Goal: Task Accomplishment & Management: Complete application form

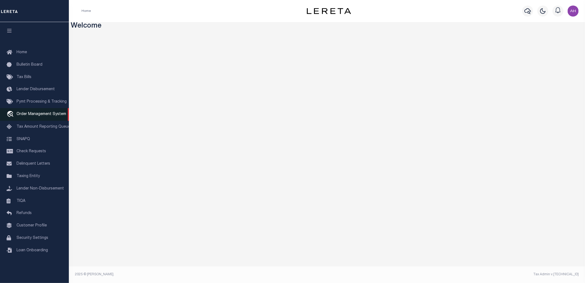
click at [46, 116] on span "Order Management System" at bounding box center [42, 114] width 50 height 4
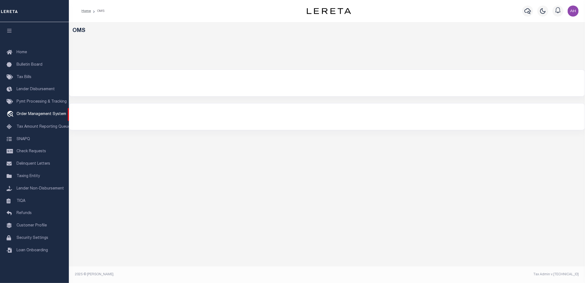
select select
select select "200"
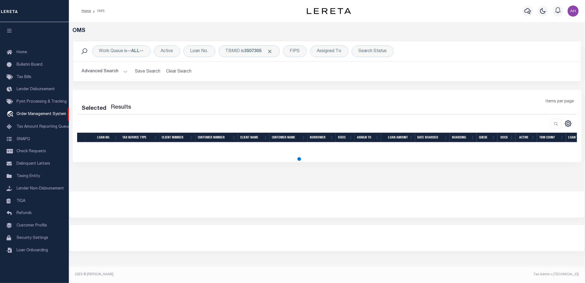
select select "200"
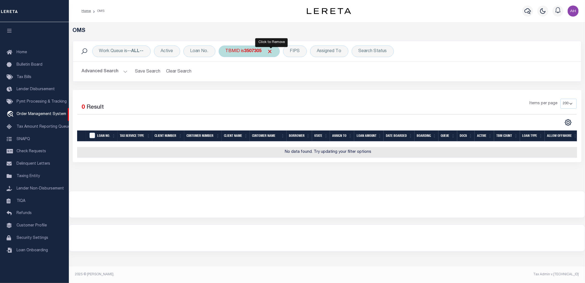
click at [269, 49] on span "Click to Remove" at bounding box center [270, 51] width 6 height 6
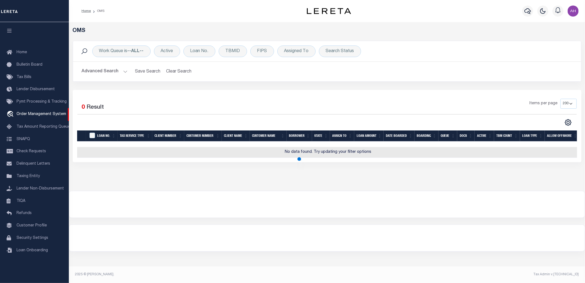
click at [110, 75] on button "Advanced Search" at bounding box center [105, 71] width 46 height 11
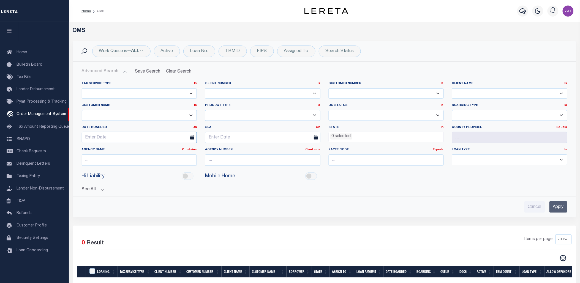
click at [99, 140] on input "text" at bounding box center [139, 137] width 115 height 11
click at [123, 208] on span "27" at bounding box center [124, 211] width 11 height 11
type input "[DATE]"
click at [561, 205] on input "Apply" at bounding box center [559, 206] width 18 height 11
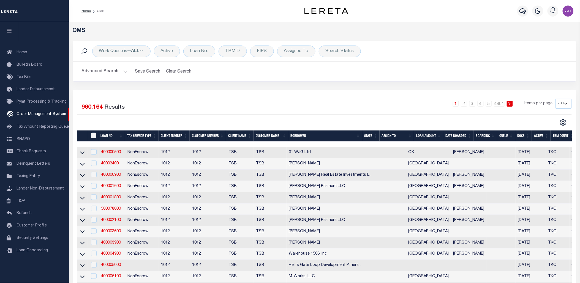
click at [101, 76] on button "Advanced Search" at bounding box center [105, 71] width 46 height 11
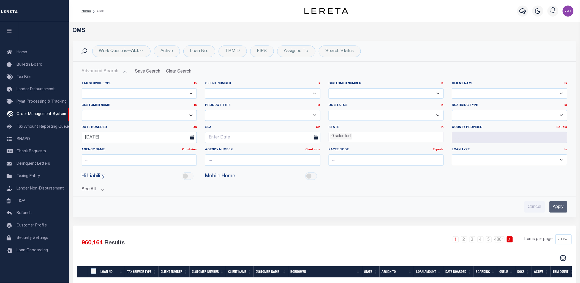
click at [119, 72] on button "Advanced Search" at bounding box center [105, 71] width 46 height 11
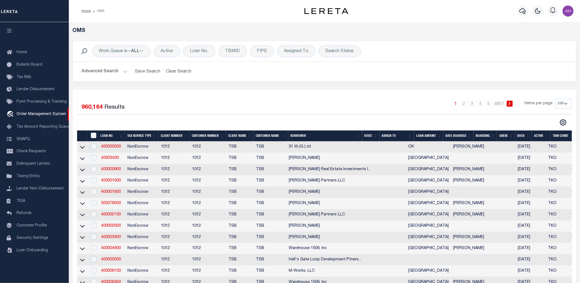
scroll to position [6, 0]
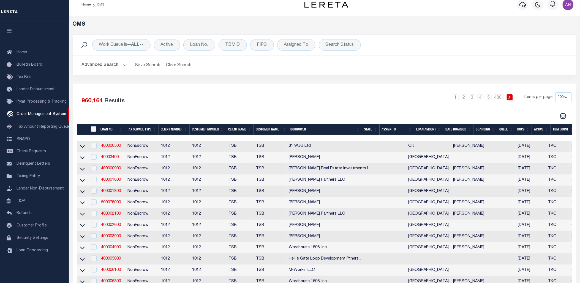
click at [114, 67] on button "Advanced Search" at bounding box center [105, 65] width 46 height 11
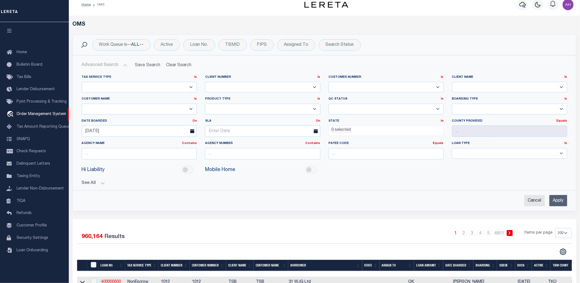
click at [559, 198] on input "Apply" at bounding box center [559, 200] width 18 height 11
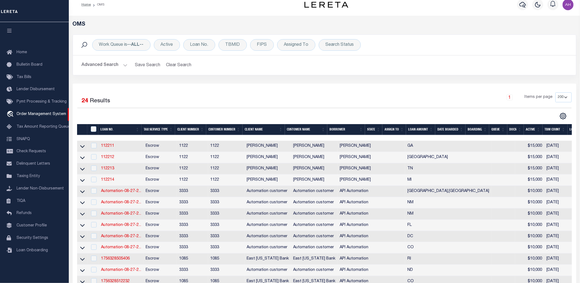
scroll to position [236, 0]
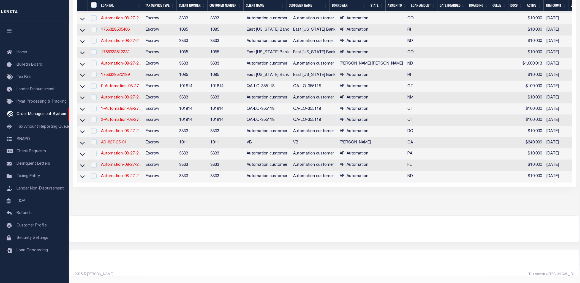
click at [115, 140] on link "AD-827-25-01" at bounding box center [114, 142] width 26 height 4
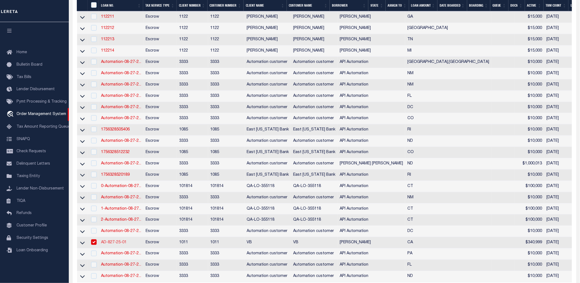
type input "AD-827-25-01"
type input "[PERSON_NAME]"
select select
type input "12162 TAMERLANE DR"
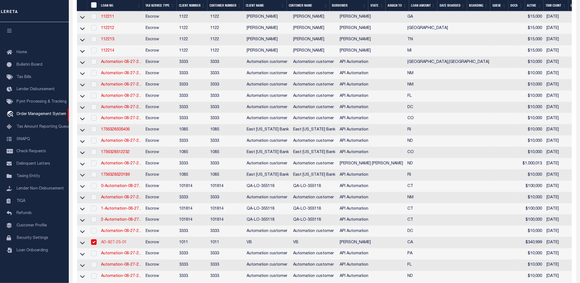
type input "GARDEN GROVE CA 92840-3931"
type input "[DATE]"
select select "10"
select select "Escrow"
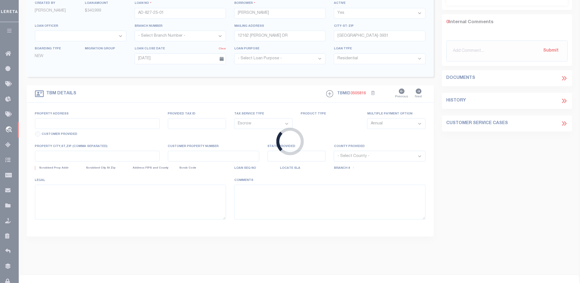
type input "12162 TAMERLANE DR"
select select
type input "GARDEN GROVE CA 92840-3931"
type input "CA"
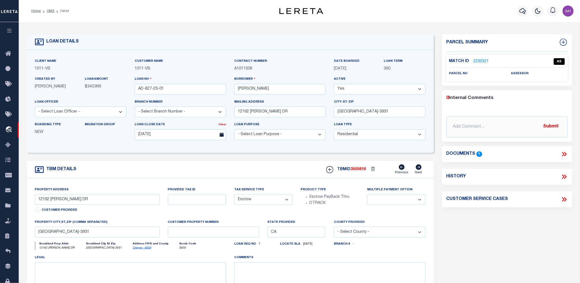
click at [257, 154] on form "LOAN DETAILS Client Name 1011 - VB Customer Name" at bounding box center [230, 184] width 407 height 301
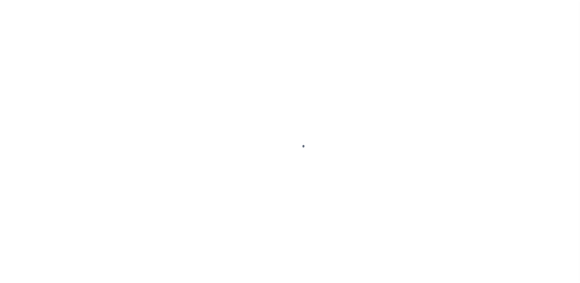
select select "10"
select select "Escrow"
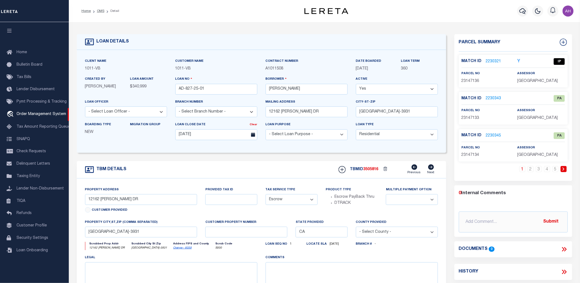
click at [519, 60] on icon "Y" at bounding box center [519, 61] width 3 height 4
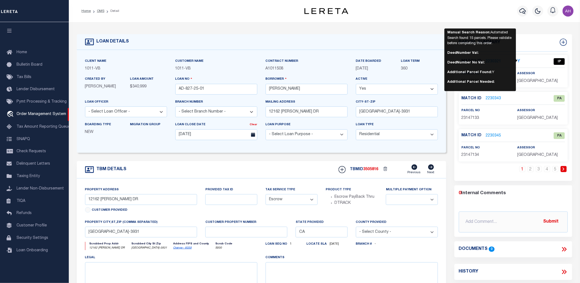
click at [533, 28] on div "LOAN DETAILS Client Name 1011 - VB Customer Name 1011 -" at bounding box center [325, 182] width 504 height 308
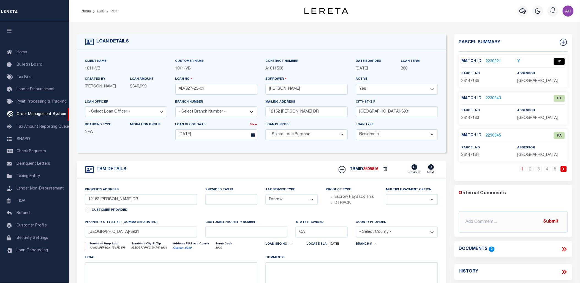
click at [494, 97] on link "2230343" at bounding box center [493, 99] width 15 height 6
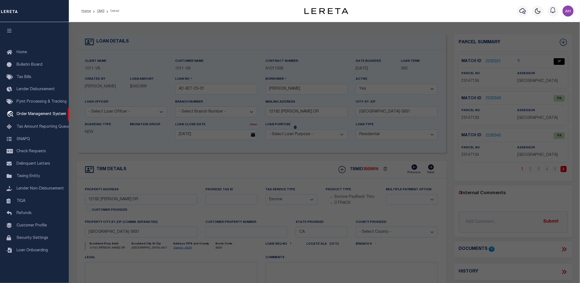
checkbox input "false"
select select "PA"
type input "NEW GARDEN GROVE COMMUNITY LP"
select select "ATL"
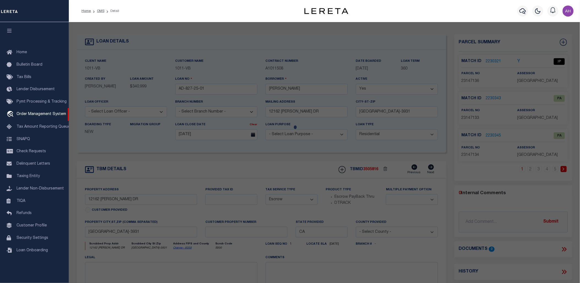
select select "ADD"
type input "12202 TAMERLANE DR"
checkbox input "false"
type input "GARDEN GROVE, CA 92840"
type textarea "N TR 3050 BLK LOT 8"
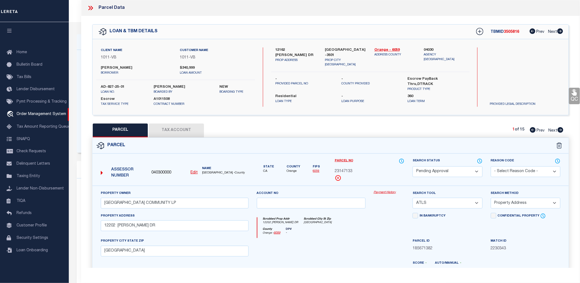
click at [94, 6] on icon at bounding box center [90, 7] width 7 height 7
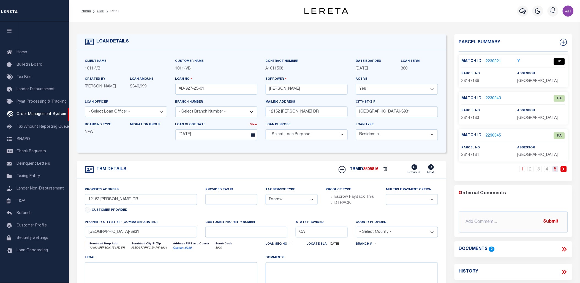
click at [553, 170] on link "5" at bounding box center [556, 169] width 6 height 6
click at [488, 134] on link "2230360" at bounding box center [493, 136] width 15 height 6
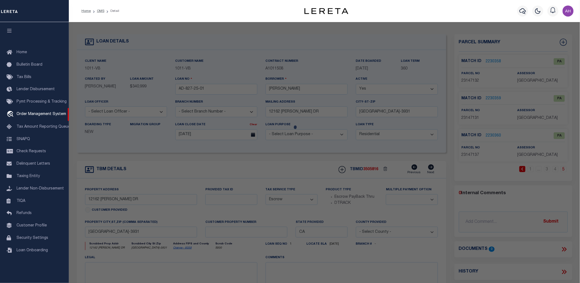
select select "AS"
select select
checkbox input "false"
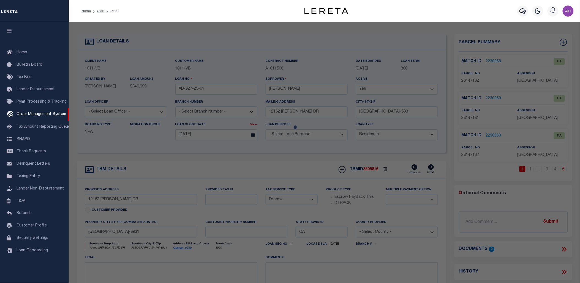
select select "PA"
type input "NEW GARDEN GROVE COMMUNITY LP"
select select "ATL"
select select "ADD"
type input "12142 TAMERLANE DR"
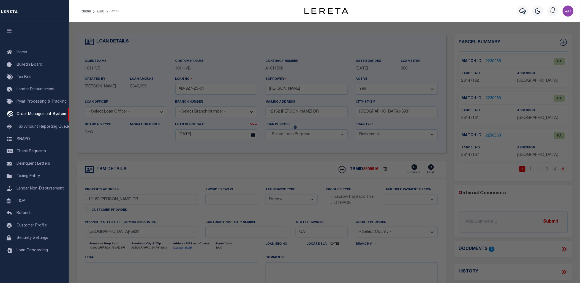
checkbox input "false"
type input "GARDEN GROVE, CA 92840"
type textarea "N TR 5503 BLK LOT 5"
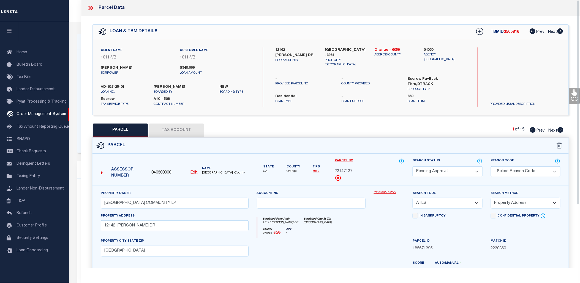
click at [93, 9] on icon at bounding box center [90, 7] width 7 height 7
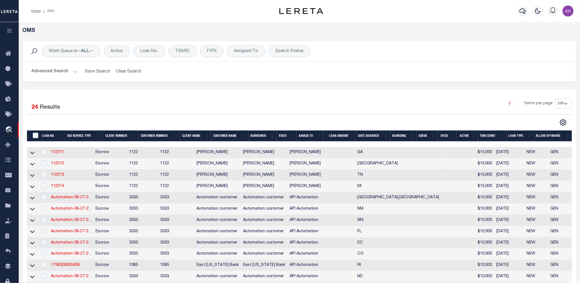
click at [145, 103] on div "Selected 24 Results" at bounding box center [92, 106] width 130 height 15
click at [276, 93] on div "Selected 24 Results 1 Items per page 10 25 50 100 200" at bounding box center [300, 256] width 554 height 332
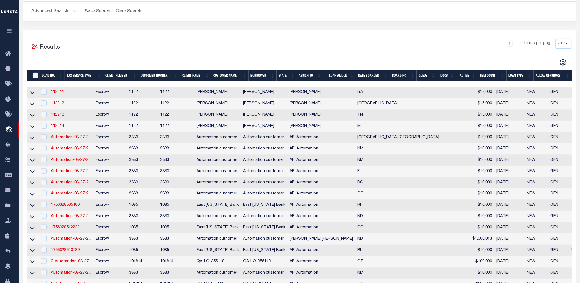
scroll to position [57, 0]
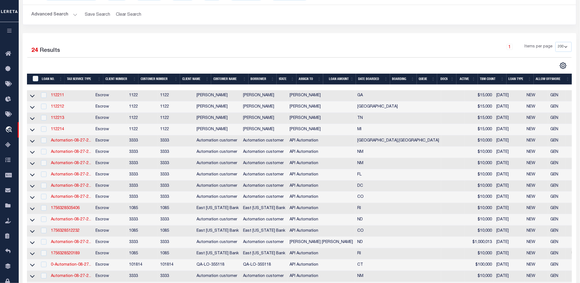
click at [64, 11] on button "Advanced Search" at bounding box center [55, 14] width 46 height 11
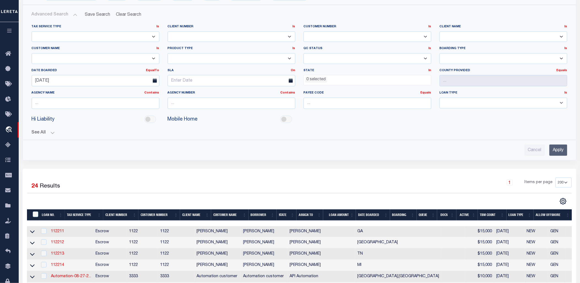
click at [559, 151] on input "Apply" at bounding box center [559, 149] width 18 height 11
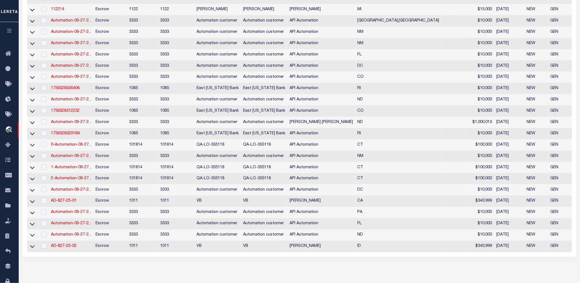
scroll to position [248, 0]
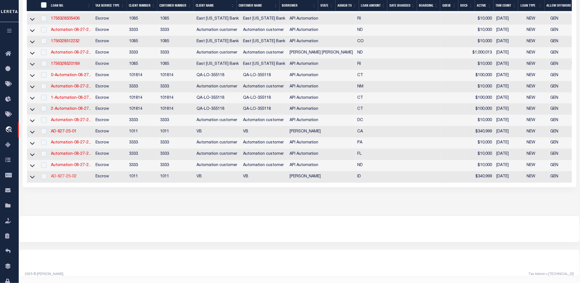
click at [72, 175] on link "AD-827-25-02" at bounding box center [64, 177] width 26 height 4
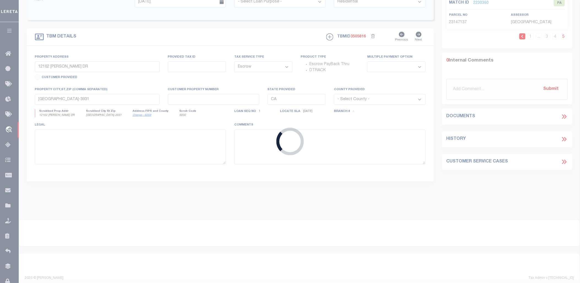
type input "AD-827-25-02"
type input "2485 HISKEY ST"
type input "POCATELLO ID 83201-2115"
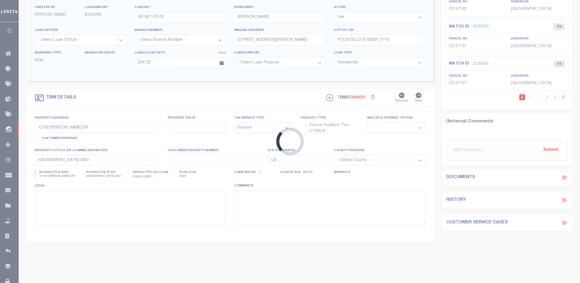
type input "2485 HISKEY ST"
select select
type input "POCATELLO ID 83201-2115"
type input "ID"
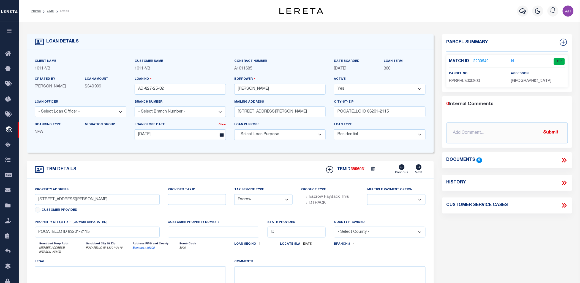
click at [500, 23] on div "LOAN DETAILS Client Name 1011" at bounding box center [300, 189] width 562 height 334
click at [476, 60] on link "2230549" at bounding box center [481, 62] width 15 height 6
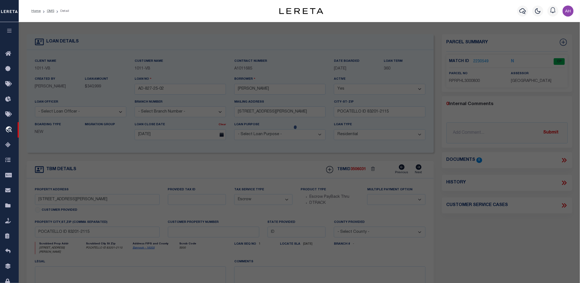
select select "AS"
select select
checkbox input "false"
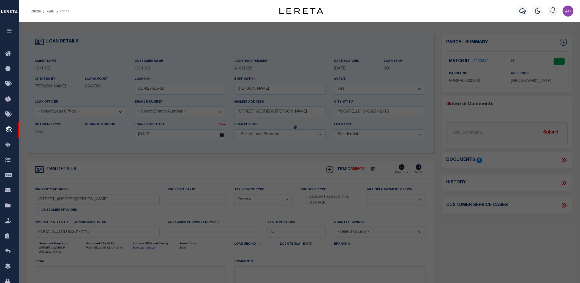
select select "CP"
type input "HENSON, DOUGLAS"
select select "ATL"
select select "ADD"
type input "2485 HISKEY"
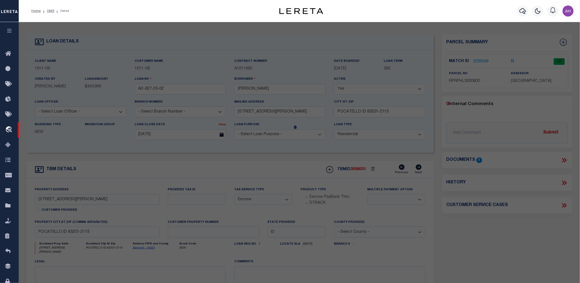
checkbox input "false"
type input "Pocatello ID 83201"
type textarea "S12-T6S-R34E LOT 8R BLOCK 1 HIGHLAND VILLAGE 3RD ADDITION"
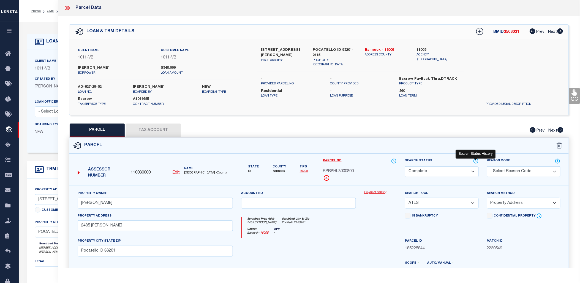
click at [475, 161] on icon at bounding box center [476, 161] width 6 height 6
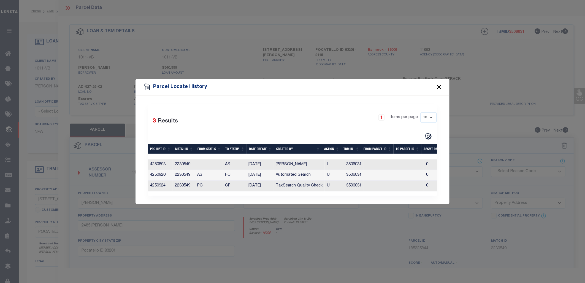
click at [441, 87] on button "Close" at bounding box center [439, 86] width 7 height 7
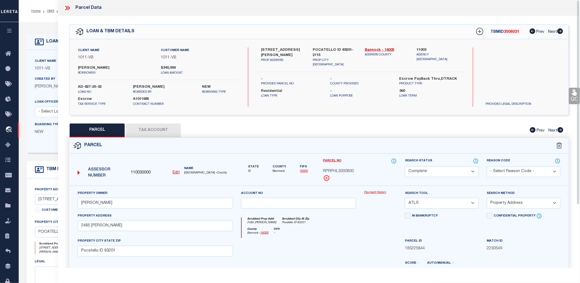
click at [67, 8] on icon at bounding box center [66, 8] width 2 height 4
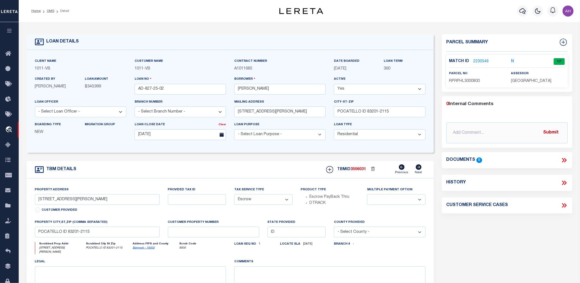
click at [12, 28] on button "button" at bounding box center [9, 31] width 19 height 19
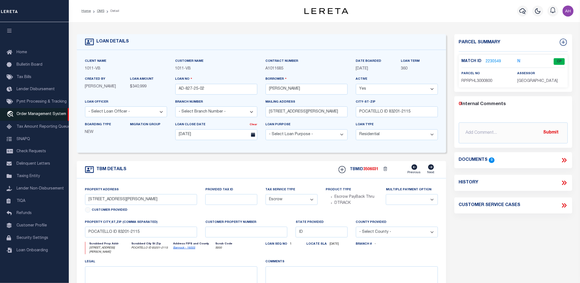
click at [31, 113] on span "Order Management System" at bounding box center [42, 114] width 50 height 4
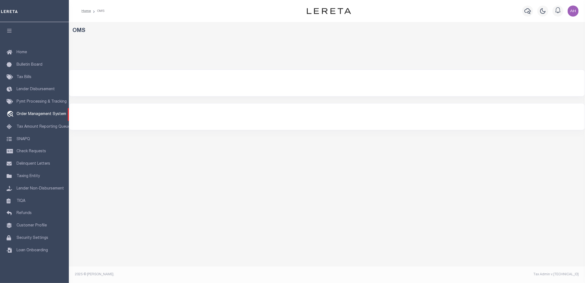
select select "200"
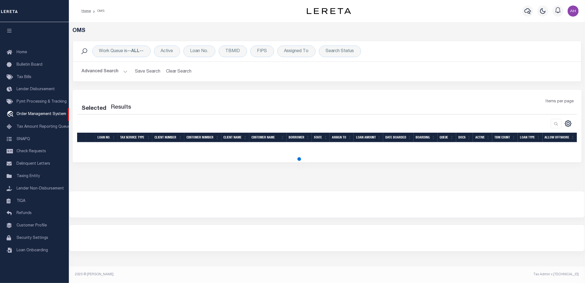
select select "200"
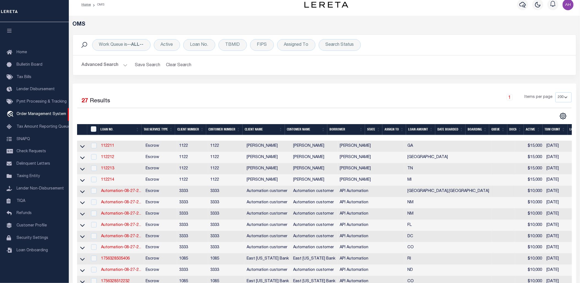
scroll to position [271, 0]
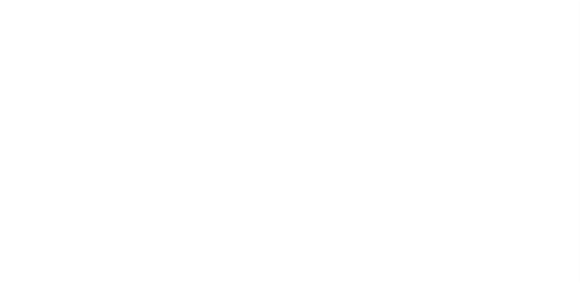
select select "10"
select select "Escrow"
select select "10"
select select "Escrow"
select select "10"
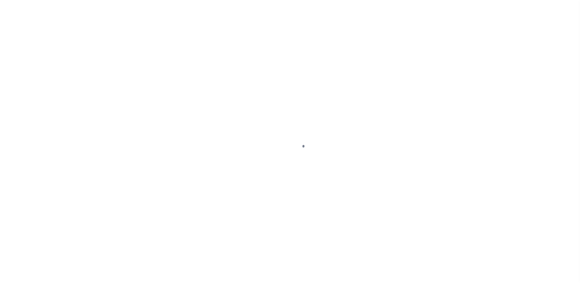
select select "Escrow"
select select "10"
select select "Escrow"
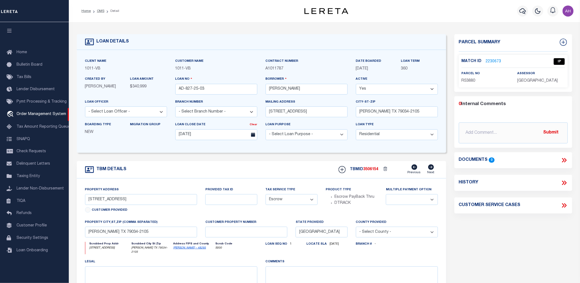
click at [489, 60] on link "2230673" at bounding box center [493, 62] width 15 height 6
checkbox input "false"
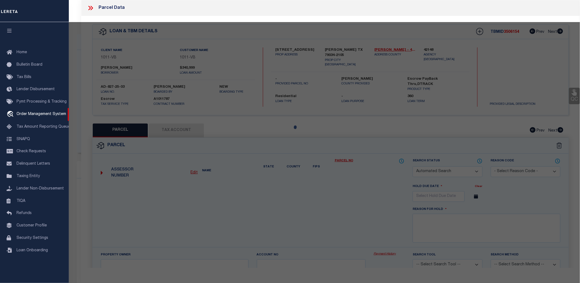
select select "IP"
type input "[PERSON_NAME] & [PERSON_NAME]"
select select "ATL"
select select "ADD"
type input "425 S YOUNG ST"
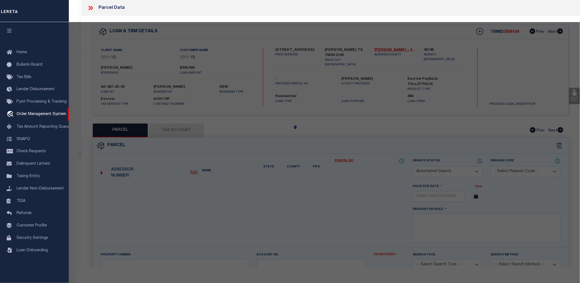
checkbox input "false"
type input "FOLLETT, TX 79034"
type textarea "LOT: 00009 BLK: 00009 ABST: OT FOLLETT SURVEY: 040909 LTS 9-10"
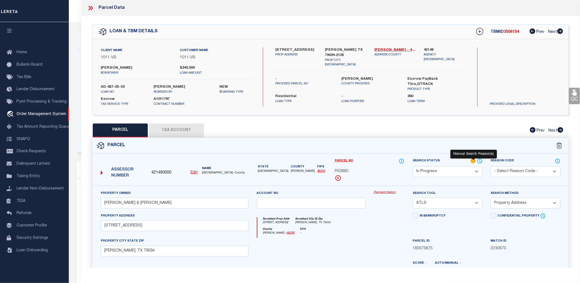
click at [472, 161] on icon at bounding box center [474, 161] width 6 height 6
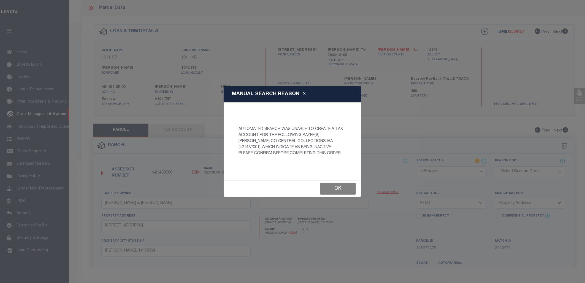
click at [338, 185] on button "Ok" at bounding box center [338, 189] width 36 height 12
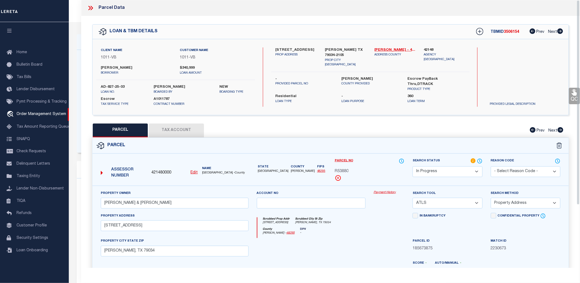
click at [181, 131] on button "Tax Account" at bounding box center [176, 130] width 55 height 14
select select "100"
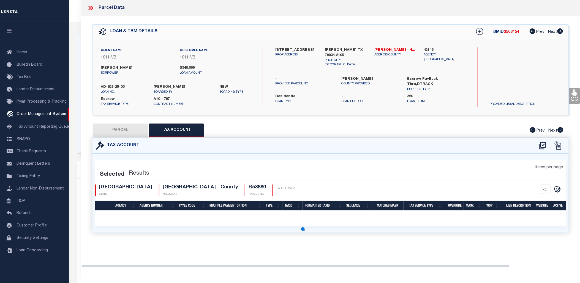
select select "100"
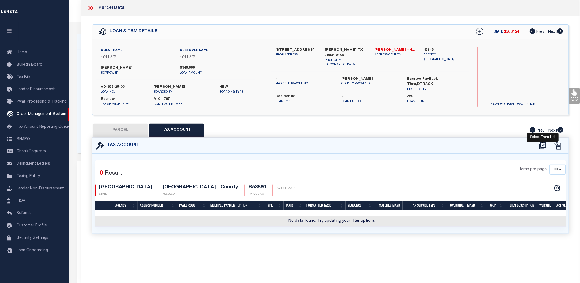
click at [544, 143] on icon at bounding box center [542, 145] width 9 height 9
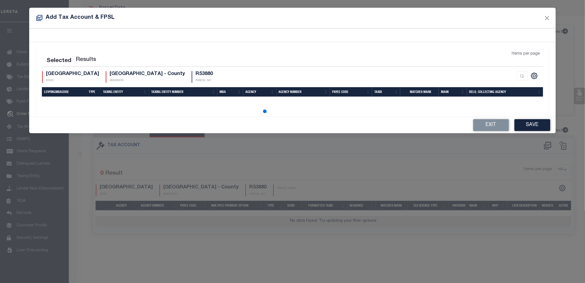
select select "100"
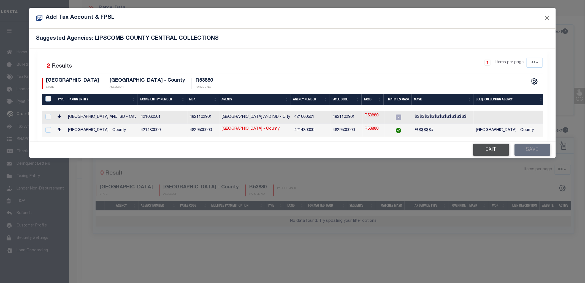
click at [493, 151] on button "Exit" at bounding box center [491, 150] width 36 height 12
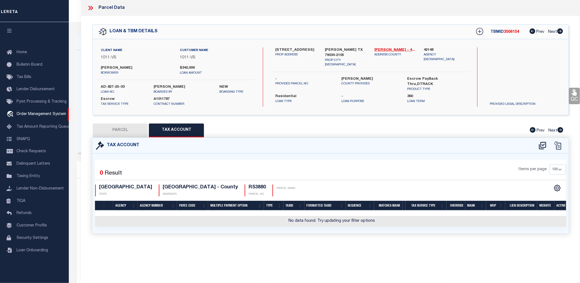
click at [125, 125] on button "PARCEL" at bounding box center [120, 130] width 55 height 14
select select "AS"
select select
checkbox input "false"
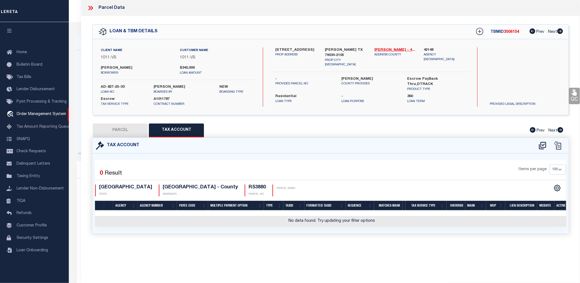
checkbox input "false"
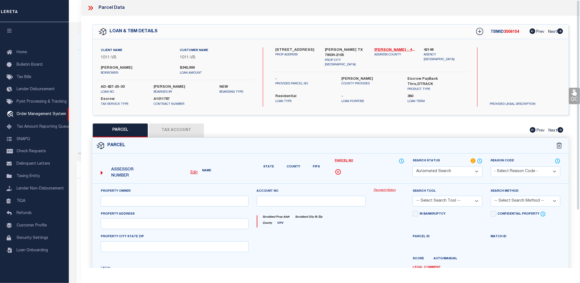
select select "IP"
type input "BLAU,WILLIS & WILLIS YVONNE"
select select "ATL"
select select "ADD"
type input "425 S YOUNG ST"
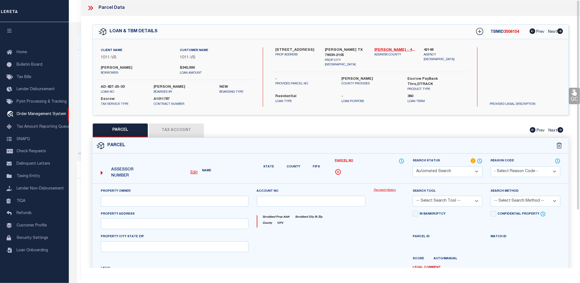
checkbox input "false"
type input "FOLLETT, TX 79034"
type textarea "LOT: 00009 BLK: 00009 ABST: OT FOLLETT SURVEY: 040909 LTS 9-10"
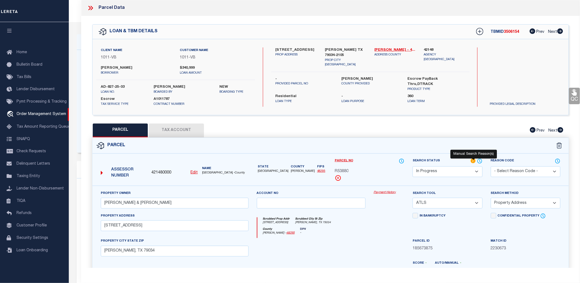
click at [474, 162] on icon at bounding box center [473, 160] width 5 height 5
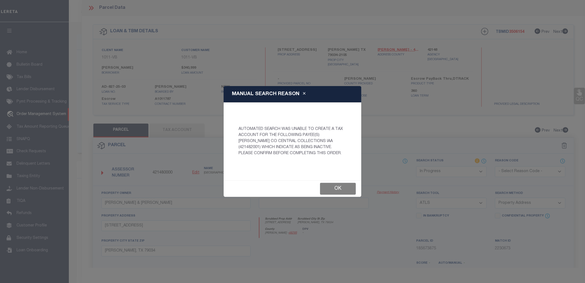
drag, startPoint x: 338, startPoint y: 191, endPoint x: 302, endPoint y: 175, distance: 39.4
click at [338, 191] on button "Ok" at bounding box center [338, 189] width 36 height 12
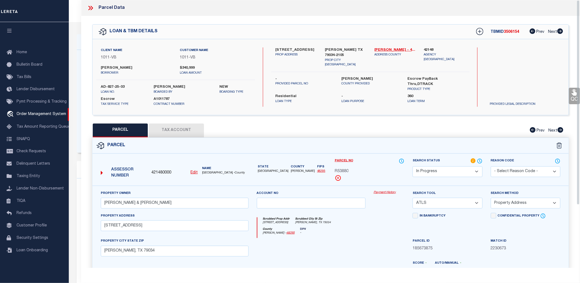
click at [165, 125] on button "Tax Account" at bounding box center [176, 130] width 55 height 14
select select "100"
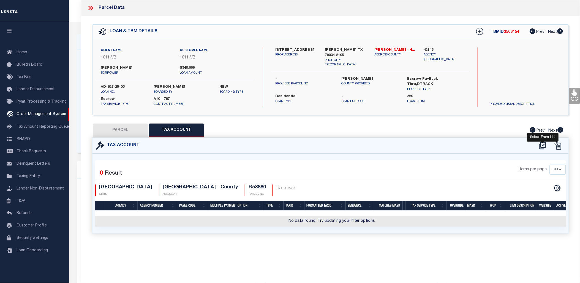
click at [545, 145] on icon at bounding box center [542, 145] width 9 height 9
select select "100"
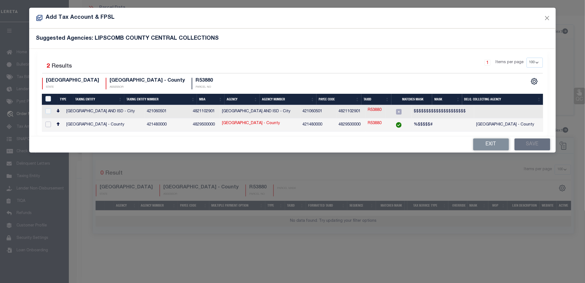
click at [49, 122] on input "checkbox" at bounding box center [48, 124] width 6 height 6
checkbox input "true"
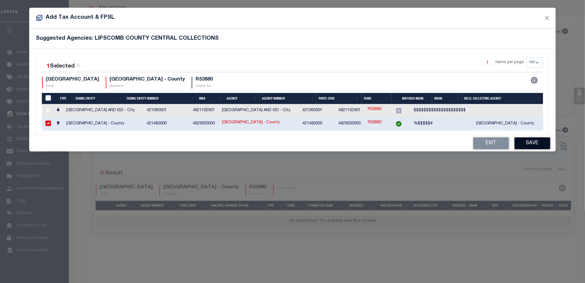
click at [525, 144] on button "Save" at bounding box center [533, 143] width 36 height 12
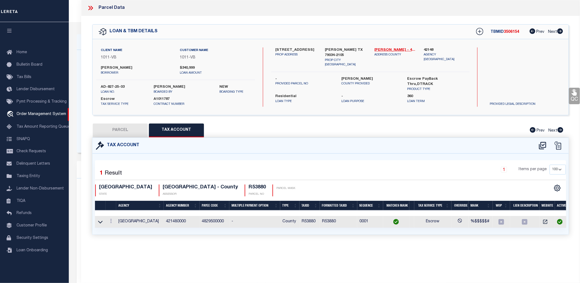
click at [123, 127] on button "PARCEL" at bounding box center [120, 130] width 55 height 14
select select "AS"
select select
checkbox input "false"
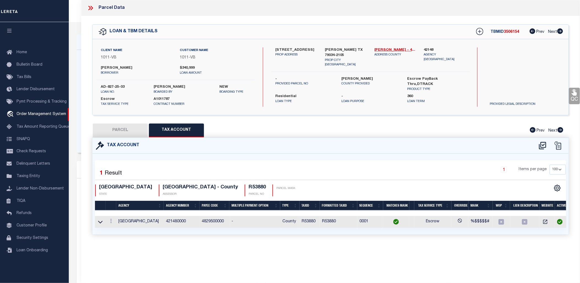
checkbox input "false"
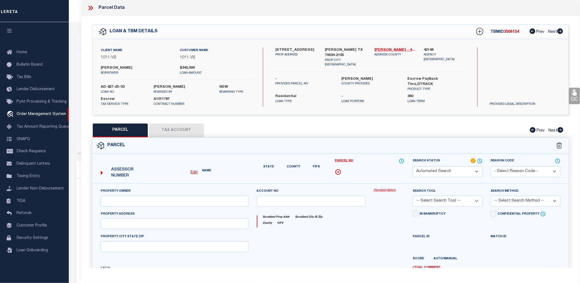
select select "IP"
type input "BLAU,WILLIS & WILLIS YVONNE"
select select "ATL"
select select "ADD"
type input "425 S YOUNG ST"
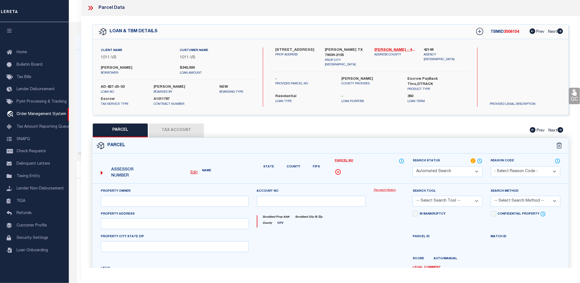
checkbox input "false"
type input "FOLLETT, TX 79034"
type textarea "LOT: 00009 BLK: 00009 ABST: OT FOLLETT SURVEY: 040909 LTS 9-10"
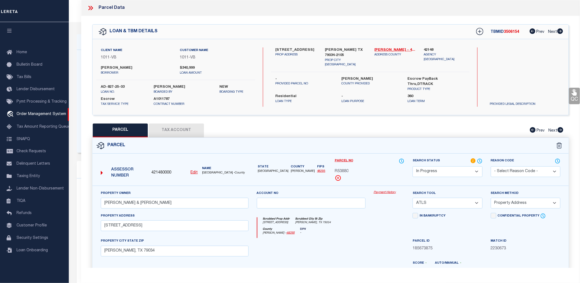
click at [459, 175] on select "Automated Search Bad Parcel Complete Duplicate Parcel High Dollar Reporting In …" at bounding box center [448, 171] width 70 height 11
click at [413, 166] on select "Automated Search Bad Parcel Complete Duplicate Parcel High Dollar Reporting In …" at bounding box center [448, 171] width 70 height 11
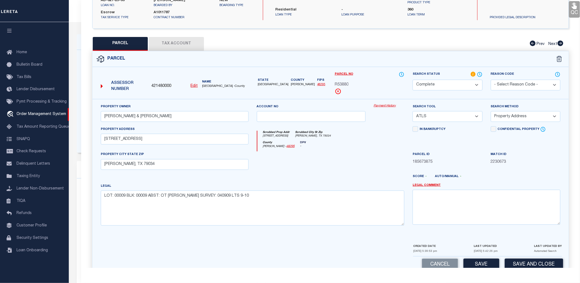
click at [431, 80] on select "Automated Search Bad Parcel Complete Duplicate Parcel High Dollar Reporting In …" at bounding box center [448, 85] width 70 height 11
click at [413, 80] on select "Automated Search Bad Parcel Complete Duplicate Parcel High Dollar Reporting In …" at bounding box center [448, 85] width 70 height 11
click at [478, 264] on button "Save" at bounding box center [482, 264] width 36 height 12
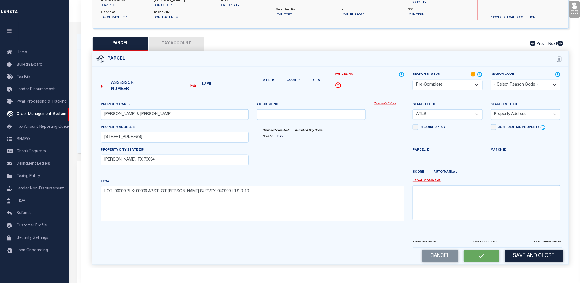
select select "AS"
select select
checkbox input "false"
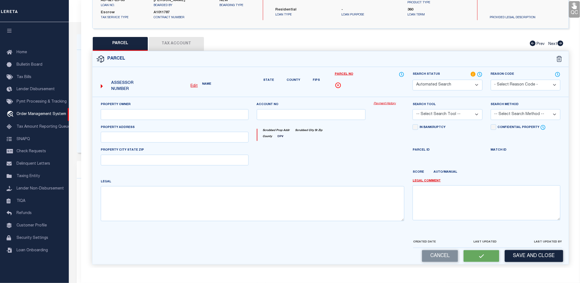
select select "PC"
type input "BLAU,WILLIS & WILLIS YVONNE"
select select "ATL"
select select "ADD"
type input "425 S YOUNG ST"
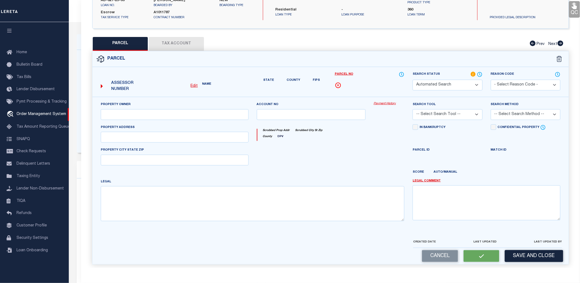
type input "FOLLETT, TX 79034"
type textarea "LOT: 00009 BLK: 00009 ABST: OT FOLLETT SURVEY: 040909 LTS 9-10"
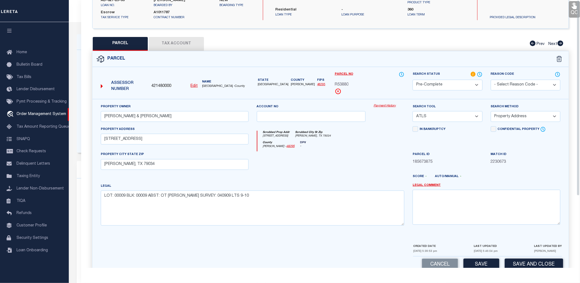
scroll to position [0, 0]
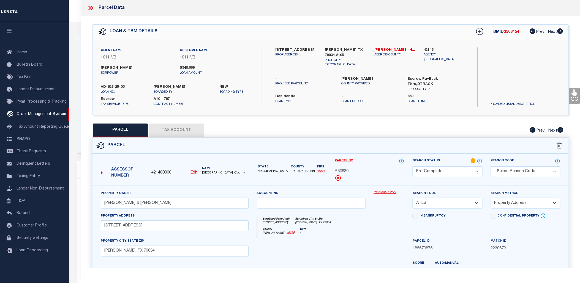
click at [90, 10] on icon at bounding box center [90, 7] width 7 height 7
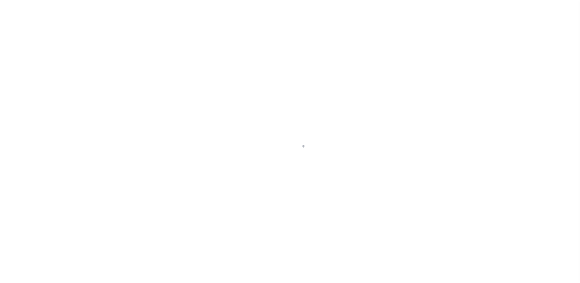
select select "10"
select select "Escrow"
select select "10"
select select "Escrow"
select select "10"
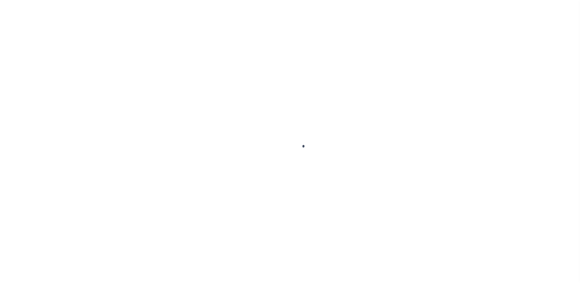
select select "Escrow"
select select "10"
select select "Escrow"
select select "10"
select select "Escrow"
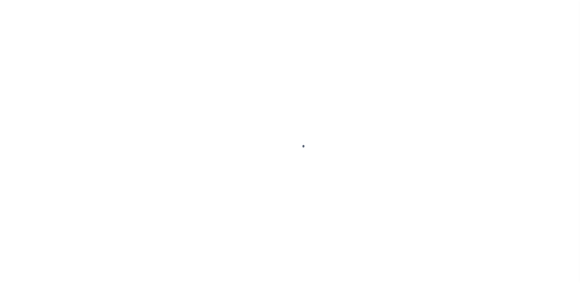
select select "10"
select select "Escrow"
select select "10"
select select "Escrow"
select select "10"
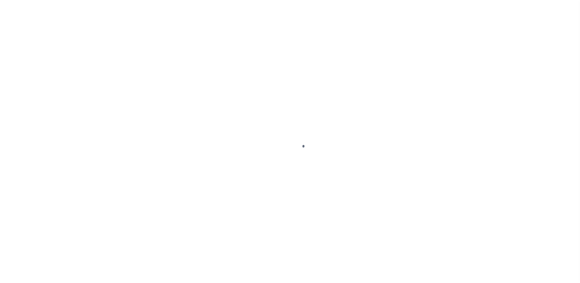
select select "Escrow"
select select "10"
select select "Escrow"
select select "10"
select select "Escrow"
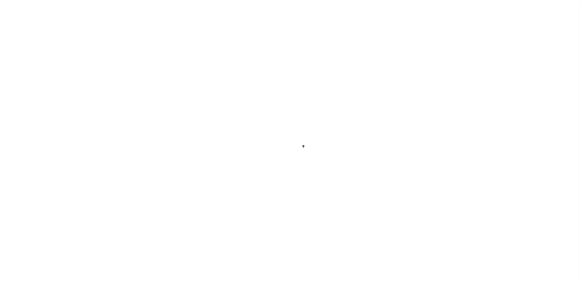
select select "10"
select select "Escrow"
select select "10"
select select "Escrow"
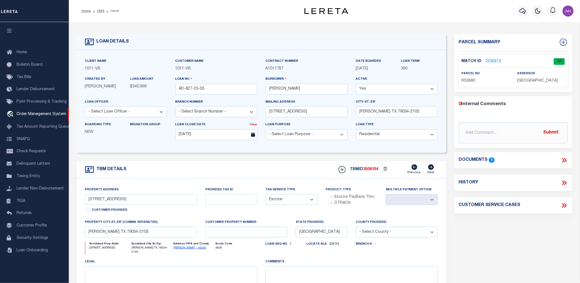
drag, startPoint x: 444, startPoint y: 20, endPoint x: 431, endPoint y: 17, distance: 14.0
click at [444, 20] on div "Profile Sign out" at bounding box center [472, 10] width 208 height 19
click at [490, 59] on link "2230673" at bounding box center [493, 62] width 15 height 6
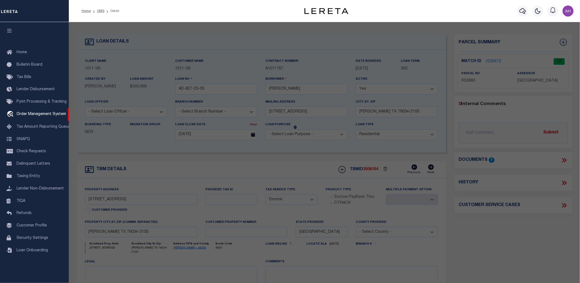
checkbox input "false"
select select "CP"
type input "[PERSON_NAME] & [PERSON_NAME]"
select select "ATL"
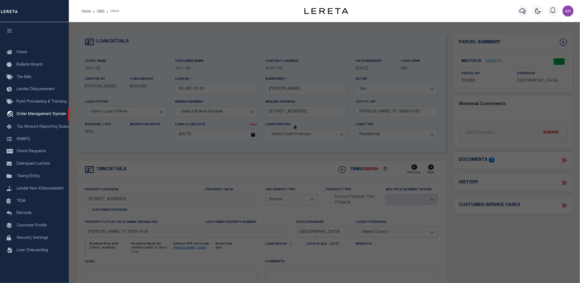
select select "ADD"
type input "[STREET_ADDRESS]"
type input "[PERSON_NAME], TX 79034"
type textarea "LOT: 00009 BLK: 00009 ABST: OT [PERSON_NAME] SURVEY: 040909 LTS 9-10"
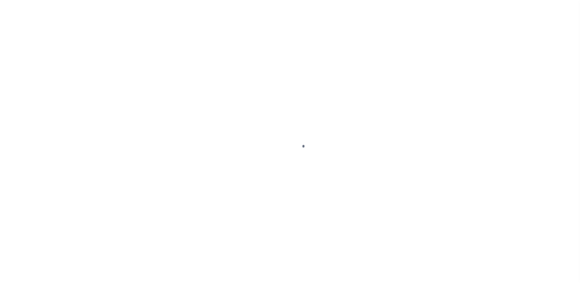
select select "10"
select select "Escrow"
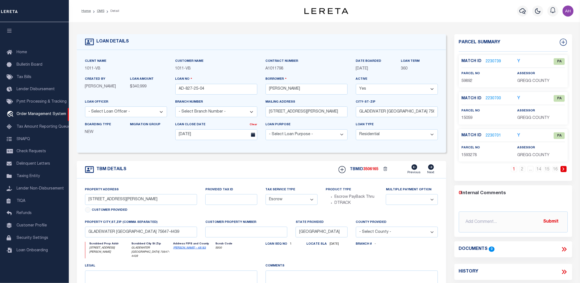
click at [515, 169] on link "1" at bounding box center [514, 169] width 6 height 6
click at [554, 167] on link "16" at bounding box center [556, 169] width 6 height 6
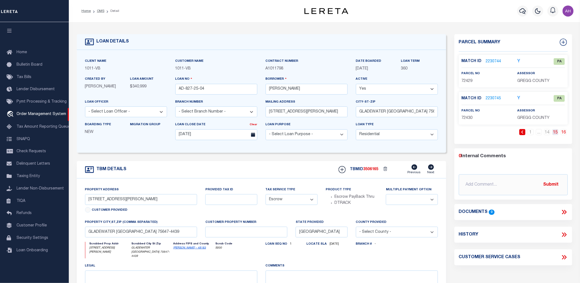
click at [557, 131] on link "15" at bounding box center [556, 132] width 6 height 6
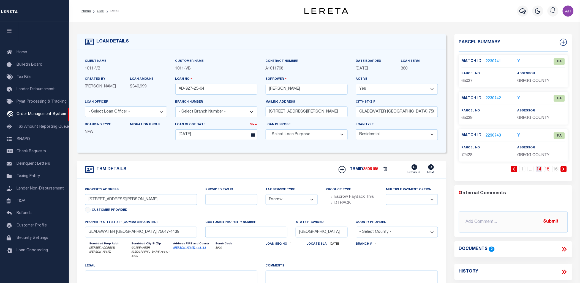
click at [538, 169] on link "14" at bounding box center [539, 169] width 6 height 6
click at [532, 168] on link "13" at bounding box center [531, 169] width 6 height 6
click at [523, 169] on link "12" at bounding box center [523, 169] width 6 height 6
click at [516, 169] on link "11" at bounding box center [514, 169] width 6 height 6
click at [508, 169] on link "10" at bounding box center [506, 169] width 6 height 6
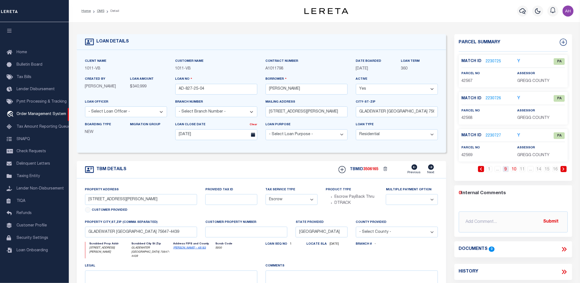
click at [505, 168] on link "9" at bounding box center [506, 169] width 6 height 6
click at [505, 168] on link "8" at bounding box center [506, 169] width 6 height 6
click at [505, 168] on link "7" at bounding box center [506, 169] width 6 height 6
click at [505, 168] on link "6" at bounding box center [506, 169] width 6 height 6
click at [505, 168] on link "5" at bounding box center [506, 169] width 6 height 6
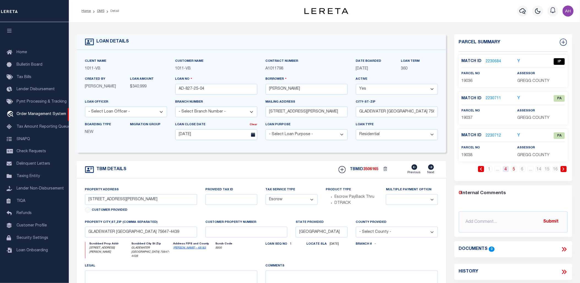
click at [505, 169] on link "4" at bounding box center [506, 169] width 6 height 6
click at [504, 169] on link "3" at bounding box center [506, 169] width 6 height 6
click at [504, 169] on link "2" at bounding box center [506, 169] width 6 height 6
click at [504, 167] on link "1" at bounding box center [506, 169] width 6 height 6
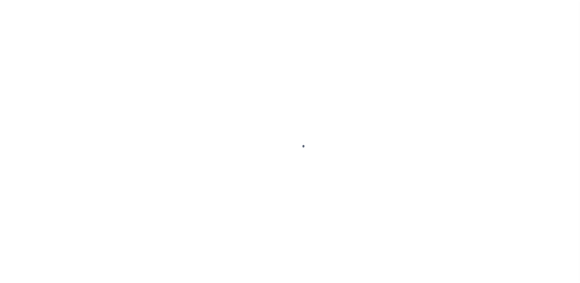
select select "10"
select select "Escrow"
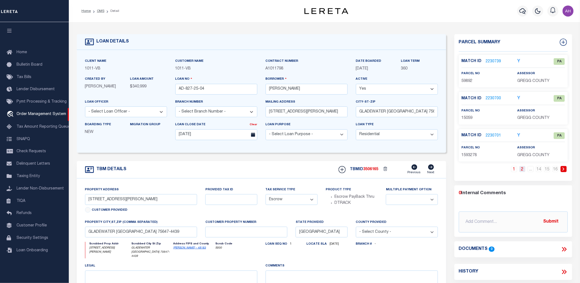
click at [524, 170] on link "2" at bounding box center [523, 169] width 6 height 6
click at [524, 170] on link "3" at bounding box center [523, 169] width 6 height 6
click at [524, 170] on link "4" at bounding box center [523, 169] width 6 height 6
click at [515, 169] on link "4" at bounding box center [514, 169] width 6 height 6
click at [521, 169] on link "5" at bounding box center [523, 169] width 6 height 6
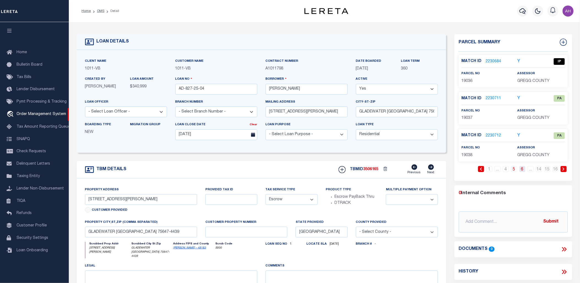
click at [522, 169] on link "6" at bounding box center [523, 169] width 6 height 6
click at [507, 169] on link "5" at bounding box center [506, 169] width 6 height 6
click at [491, 61] on link "2230684" at bounding box center [493, 62] width 15 height 6
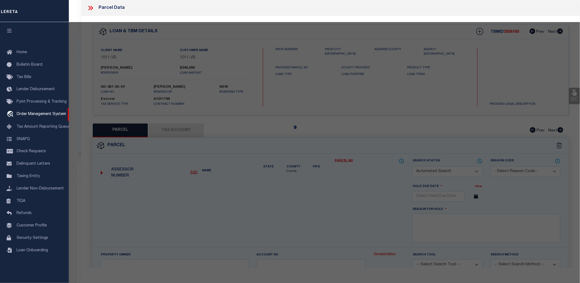
checkbox input "false"
select select "IP"
select select "099"
select select "ATL"
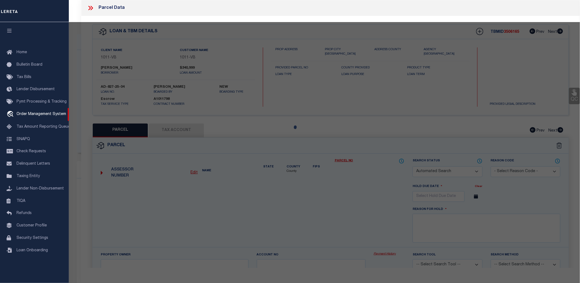
select select "ADD"
type input "[STREET_ADDRESS]"
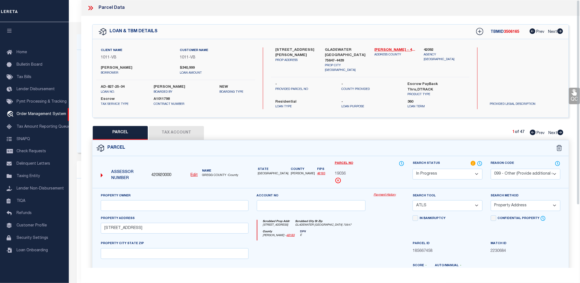
click at [93, 7] on icon at bounding box center [90, 7] width 7 height 7
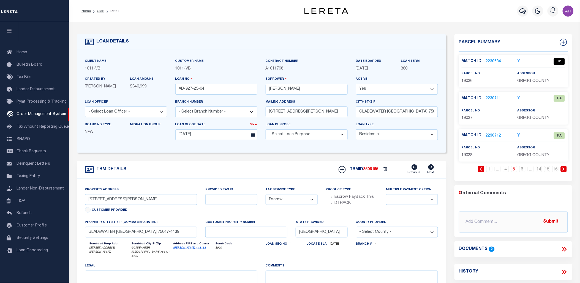
click at [494, 98] on link "2230711" at bounding box center [493, 99] width 15 height 6
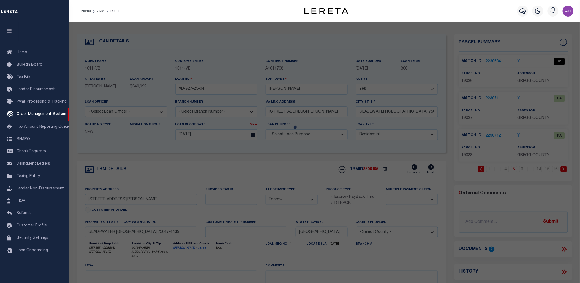
select select "AS"
select select
checkbox input "false"
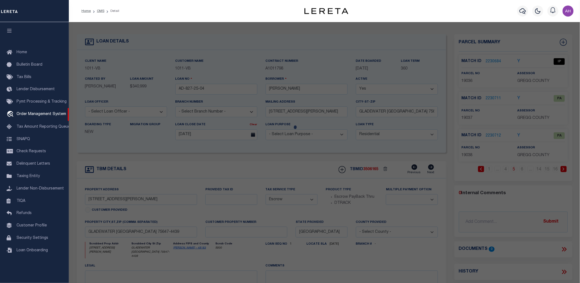
checkbox input "false"
select select "PA"
select select "099"
select select "PRO"
select select "ADD"
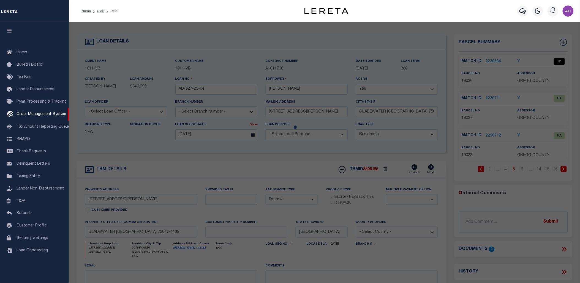
type input "601 WOOD ST."
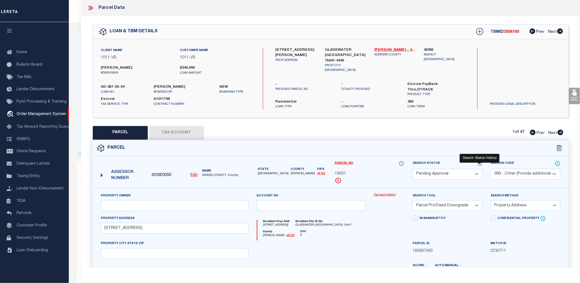
click at [479, 160] on icon at bounding box center [480, 163] width 6 height 6
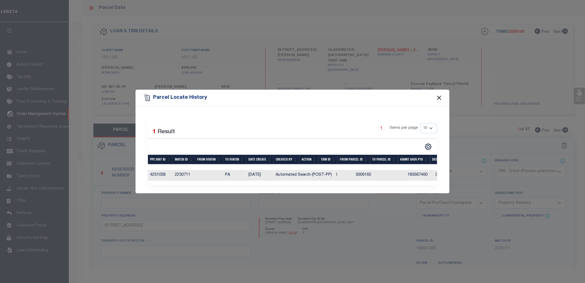
click at [439, 96] on button "Close" at bounding box center [439, 97] width 7 height 7
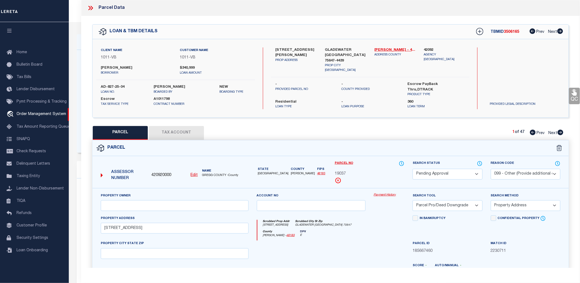
click at [93, 7] on icon at bounding box center [92, 8] width 2 height 4
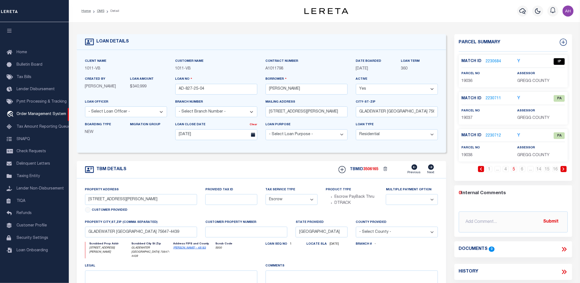
click at [491, 61] on link "2230684" at bounding box center [493, 62] width 15 height 6
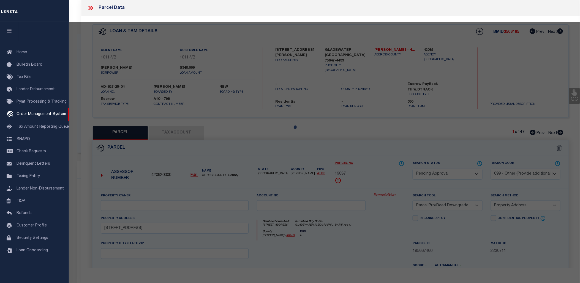
select select "AS"
select select
checkbox input "false"
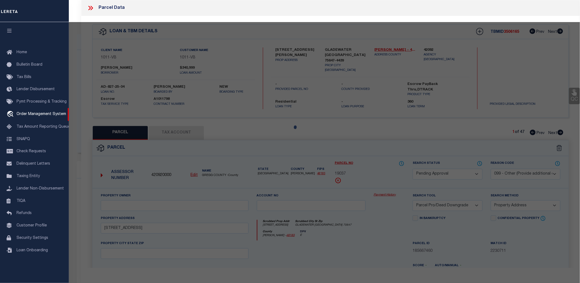
checkbox input "false"
select select "IP"
select select "099"
select select "ATL"
select select "ADD"
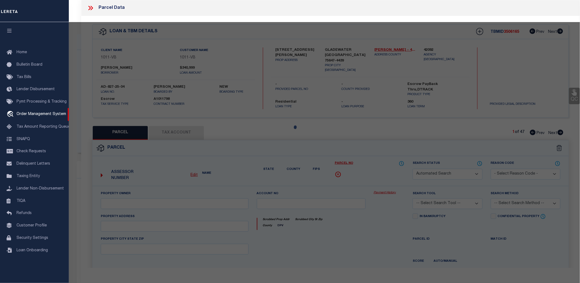
type input "601 WOOD ST."
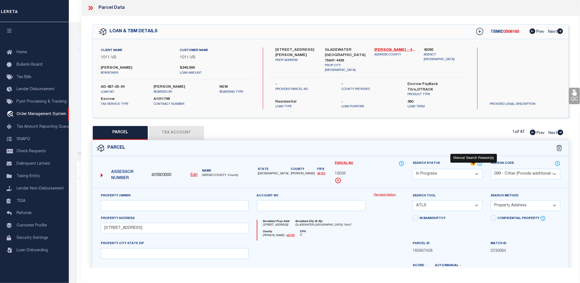
click at [474, 161] on icon at bounding box center [473, 163] width 5 height 5
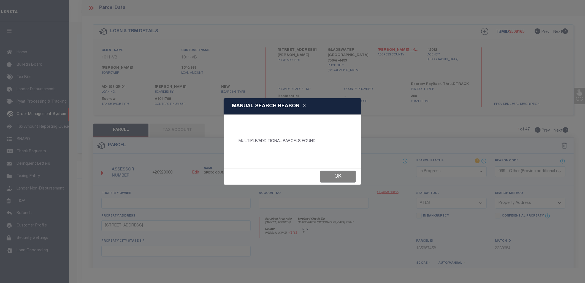
click at [348, 175] on button "Ok" at bounding box center [338, 176] width 36 height 12
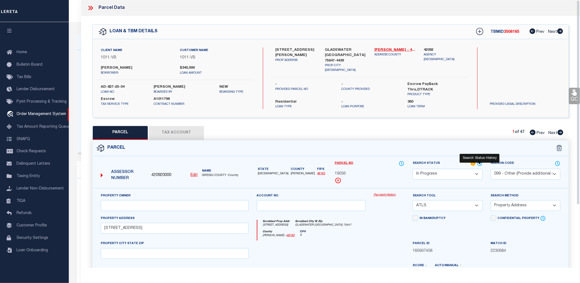
click at [480, 161] on icon at bounding box center [480, 163] width 6 height 6
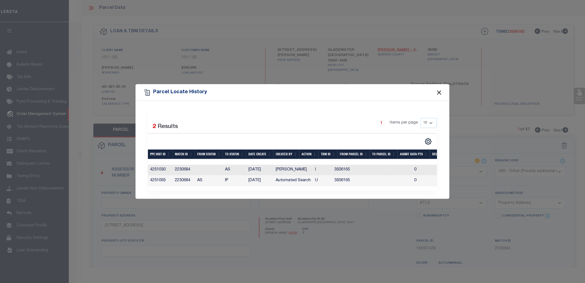
click at [440, 89] on button "Close" at bounding box center [439, 92] width 7 height 7
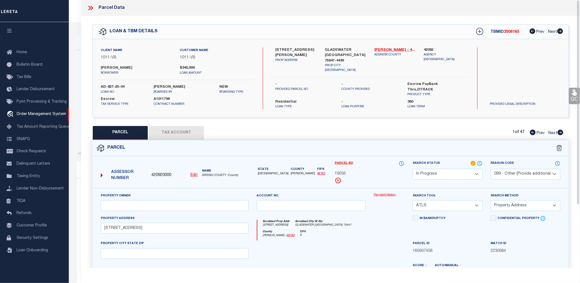
click at [557, 131] on span "Next" at bounding box center [553, 133] width 9 height 4
select select "AS"
select select
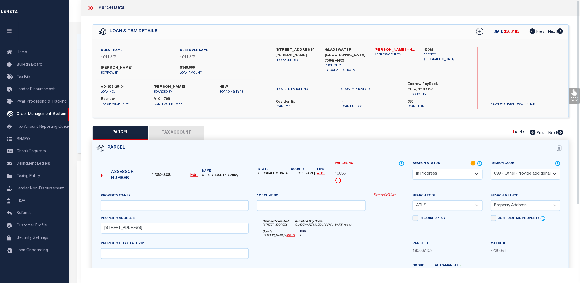
checkbox input "false"
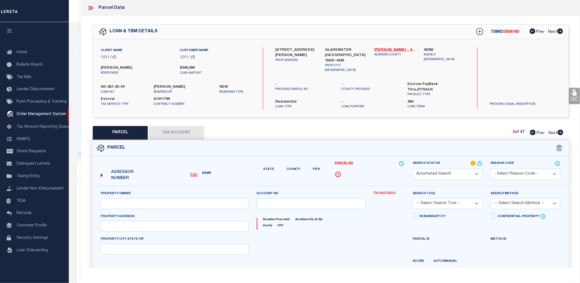
select select "PA"
select select "099"
select select "PRO"
select select "ADD"
type input "601 WOOD ST."
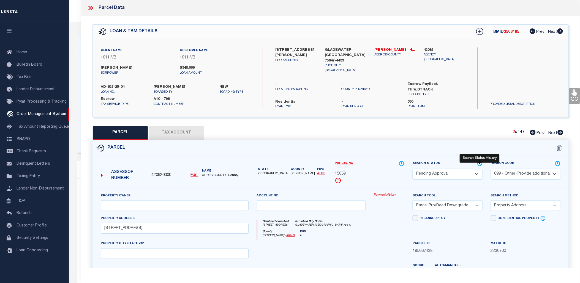
click at [481, 162] on icon at bounding box center [480, 163] width 6 height 6
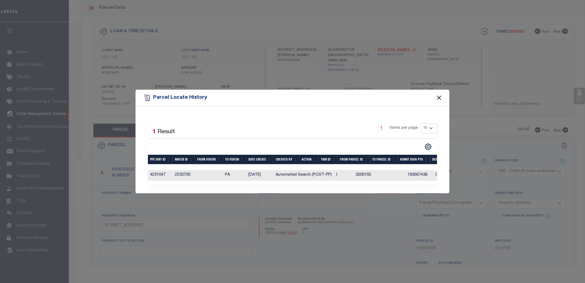
click at [438, 97] on button "Close" at bounding box center [439, 97] width 7 height 7
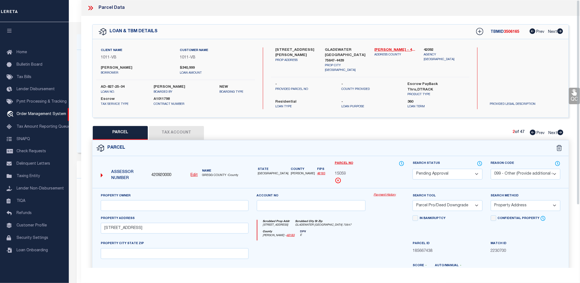
click at [85, 10] on div "Parcel Data" at bounding box center [330, 8] width 499 height 16
click at [89, 8] on icon at bounding box center [90, 7] width 7 height 7
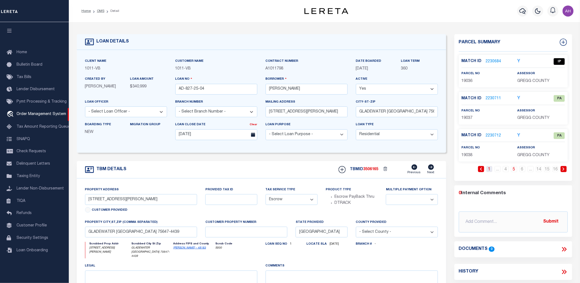
click at [491, 170] on link "1" at bounding box center [490, 169] width 6 height 6
click at [491, 172] on div "1 2 ... 14 15 16" at bounding box center [513, 173] width 109 height 15
click at [437, 28] on div "LOAN DETAILS Client Name 1011 - VB Customer Name 1011 -" at bounding box center [325, 186] width 504 height 316
drag, startPoint x: 54, startPoint y: 3, endPoint x: 214, endPoint y: 20, distance: 161.0
click at [214, 20] on div "Home OMS Detail Profile Sign out" at bounding box center [324, 11] width 511 height 22
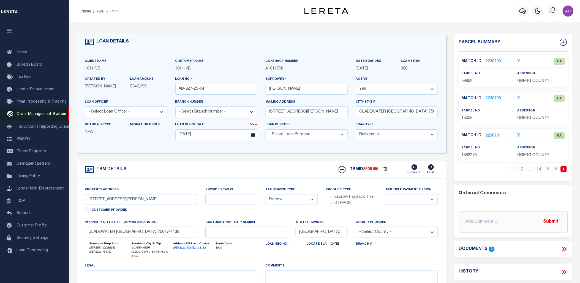
click at [50, 113] on span "Order Management System" at bounding box center [42, 114] width 50 height 4
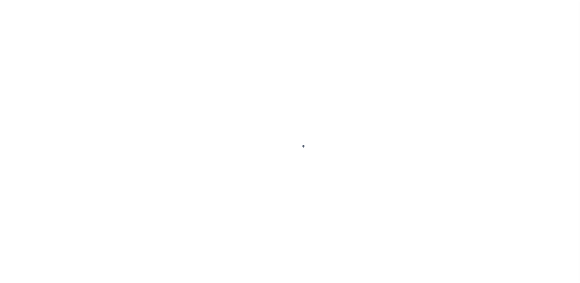
select select "10"
select select "Escrow"
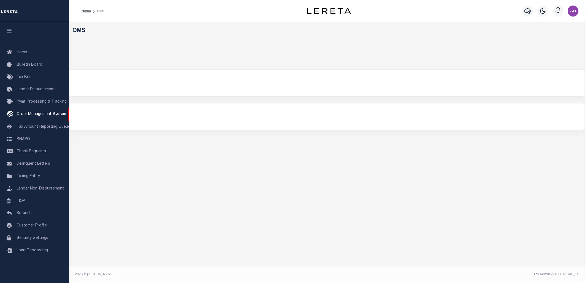
select select "200"
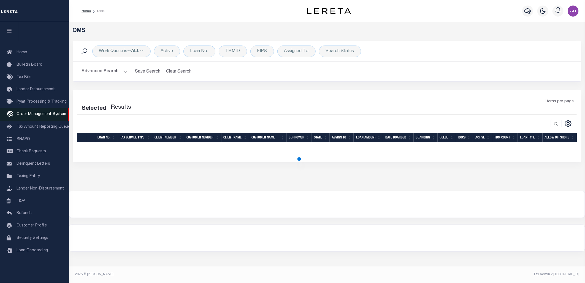
select select "200"
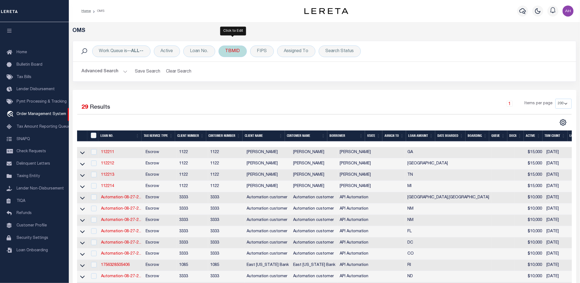
click at [236, 52] on div "TBMID" at bounding box center [233, 51] width 28 height 12
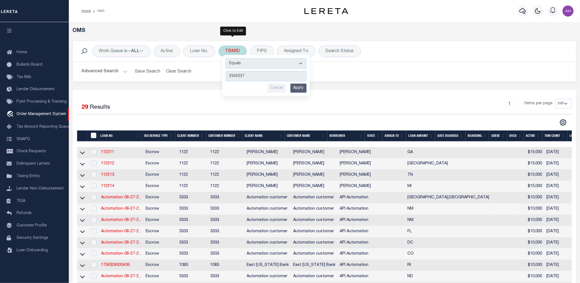
type input "3342037"
click at [299, 89] on input "Apply" at bounding box center [299, 87] width 16 height 9
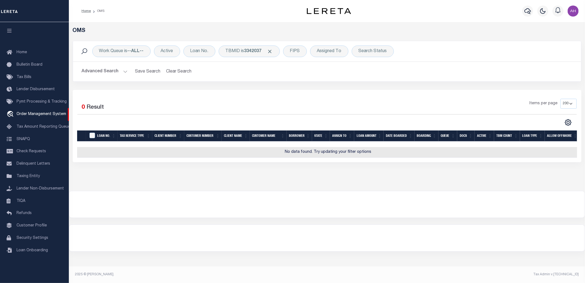
click at [107, 72] on button "Advanced Search" at bounding box center [105, 71] width 46 height 11
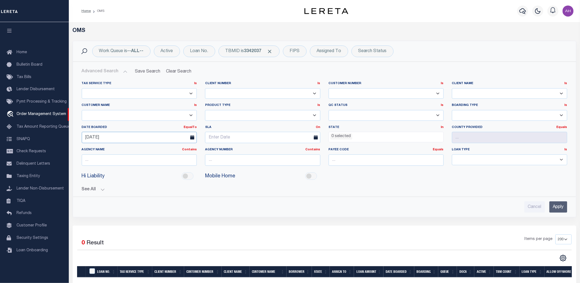
click at [112, 138] on input "[DATE]" at bounding box center [139, 137] width 115 height 11
click at [434, 205] on div "Cancel Apply" at bounding box center [325, 206] width 486 height 11
click at [561, 211] on input "Apply" at bounding box center [559, 206] width 18 height 11
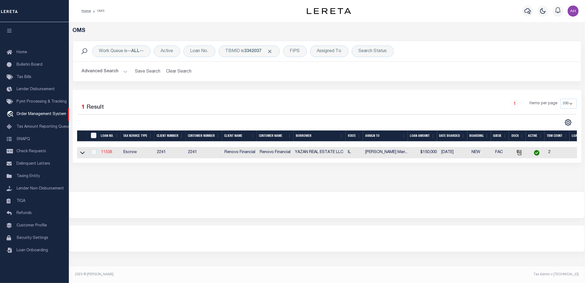
click at [105, 150] on link "11538" at bounding box center [106, 152] width 11 height 4
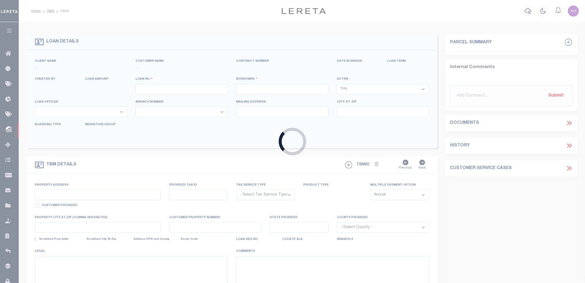
type input "11538"
type input "YAZAN REAL ESTATE LLC"
select select
type input "[STREET_ADDRESS][PERSON_NAME]"
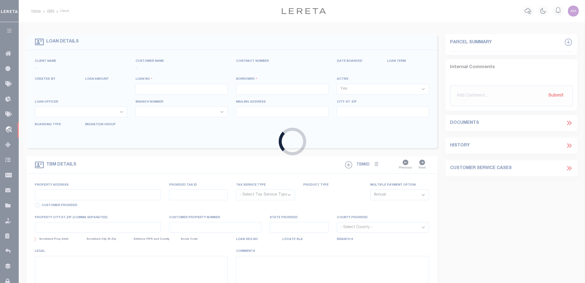
type input "Bridgeview IL 60455"
select select "10"
select select "Escrow"
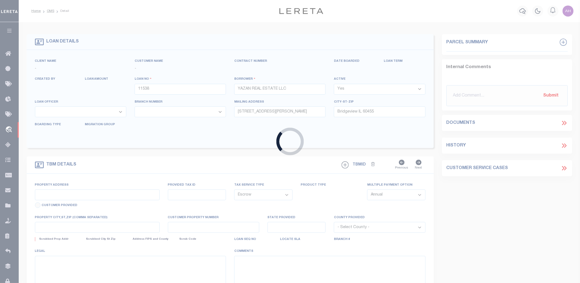
type input "14501 Keystone Avenue, Unit #12"
select select
type input "Midlothian, IL 60445"
type input "a0kUS0000019c3t"
type input "IL"
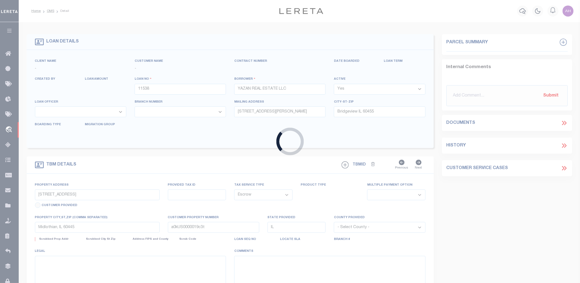
select select
type textarea "LEGAL REQUIRED"
select select "25066"
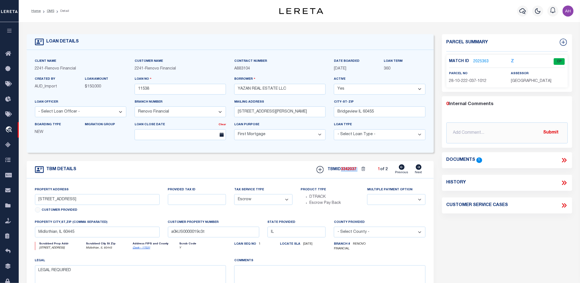
drag, startPoint x: 357, startPoint y: 171, endPoint x: 342, endPoint y: 169, distance: 15.0
click at [342, 169] on div "TBMID 3342037 1 of 2 Previous Next" at bounding box center [369, 169] width 113 height 10
copy div "3342037"
click at [397, 148] on div "Client Name 2241 - Renovo Financial Customer Name 2241 - Renovo Financial" at bounding box center [230, 101] width 407 height 103
click at [477, 61] on link "2025363" at bounding box center [481, 62] width 15 height 6
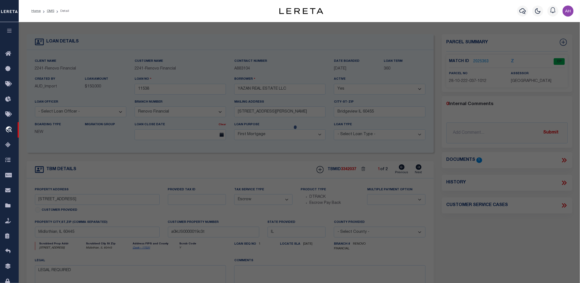
checkbox input "false"
select select "CP"
checkbox input "false"
type textarea "LEGAL REQUIRED"
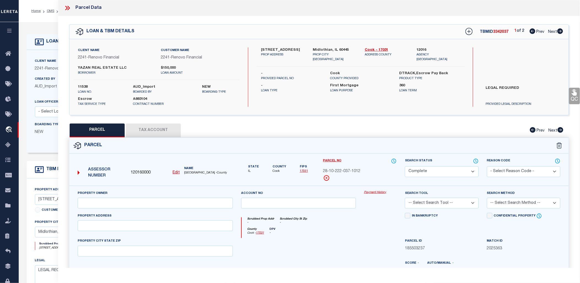
click at [65, 9] on icon at bounding box center [67, 7] width 7 height 7
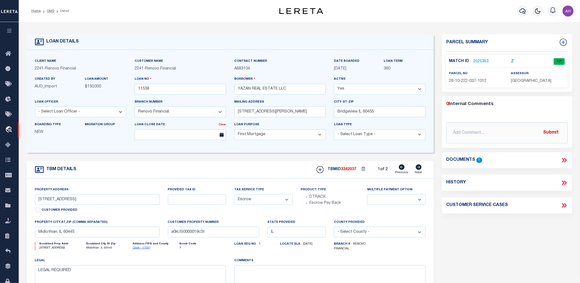
drag, startPoint x: 420, startPoint y: 168, endPoint x: 417, endPoint y: 167, distance: 3.2
click at [420, 168] on icon at bounding box center [419, 167] width 6 height 6
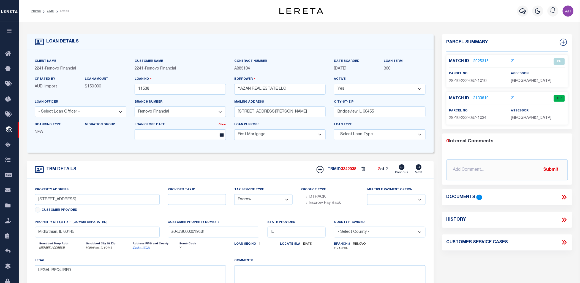
type input "14533 Keystone Avenue, Unit #10"
select select
type input "a0kUS0000019bxR"
select select
click at [402, 167] on icon at bounding box center [402, 167] width 6 height 6
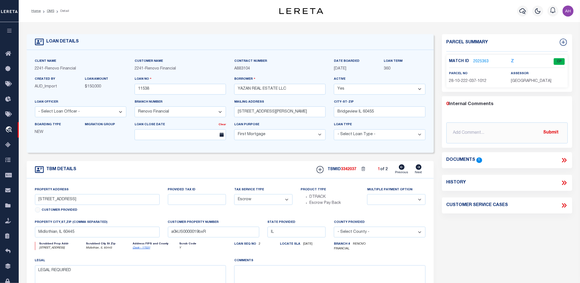
type input "14501 Keystone Avenue, Unit #12"
select select
type input "a0kUS0000019c3t"
select select
click at [485, 58] on div "Match ID 2025363 Z CP" at bounding box center [507, 61] width 124 height 7
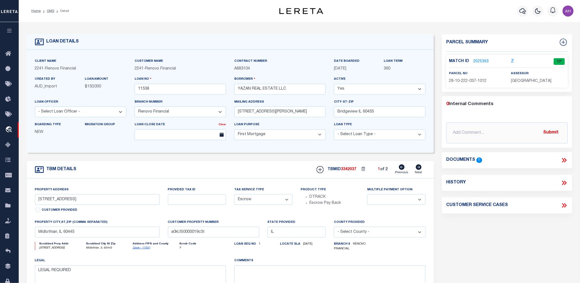
click at [483, 61] on link "2025363" at bounding box center [481, 62] width 15 height 6
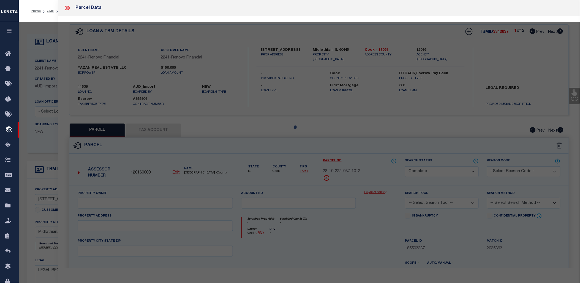
select select "AS"
checkbox input "false"
select select "CP"
checkbox input "false"
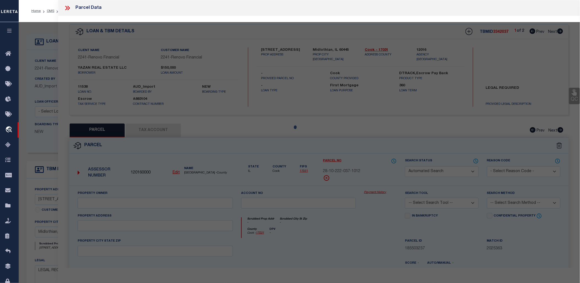
type textarea "LEGAL REQUIRED"
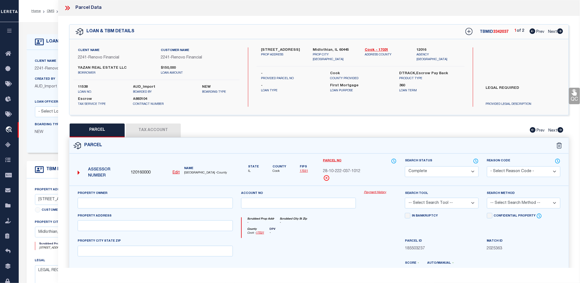
click at [67, 7] on icon at bounding box center [67, 7] width 7 height 7
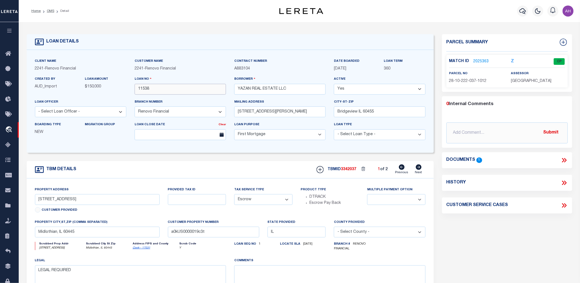
click at [150, 86] on input "11538" at bounding box center [180, 89] width 91 height 11
click at [277, 31] on div "LOAN DETAILS Client Name 2241 - Renovo Financial 2241 -" at bounding box center [300, 183] width 554 height 311
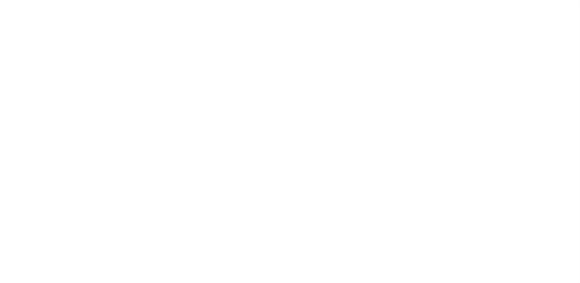
select select "10"
select select "NonEscrow"
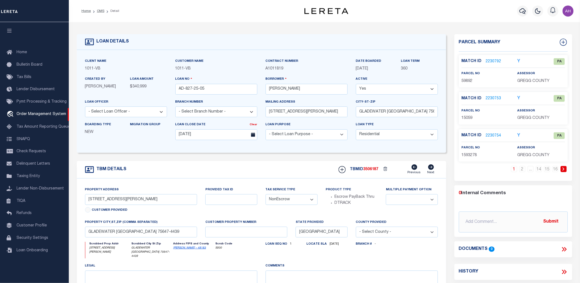
click at [497, 61] on link "2230792" at bounding box center [493, 62] width 15 height 6
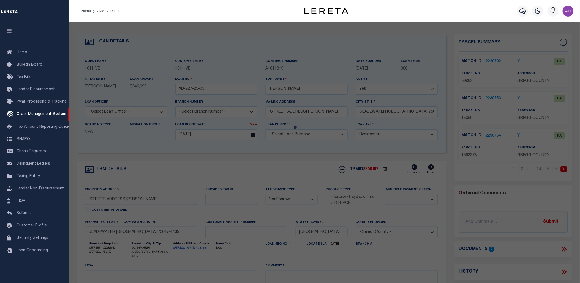
checkbox input "false"
select select "PA"
type input "DCS REAL EST LLC"
select select "PRO"
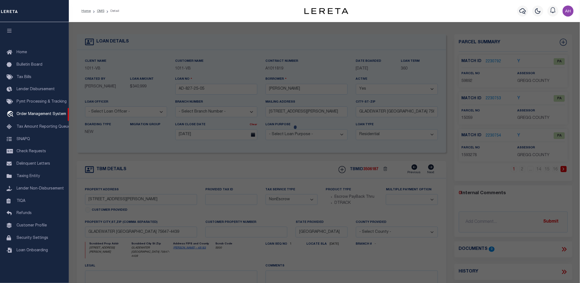
select select "ADD"
type input "[STREET_ADDRESS]"
type input "GLADEWATER, [GEOGRAPHIC_DATA] 75647"
type textarea "LT 5 BLK 10 [PERSON_NAME] HEIGHTS ACREAGE"
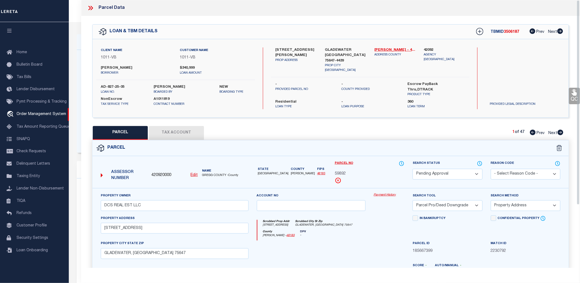
click at [480, 162] on icon at bounding box center [480, 163] width 1 height 2
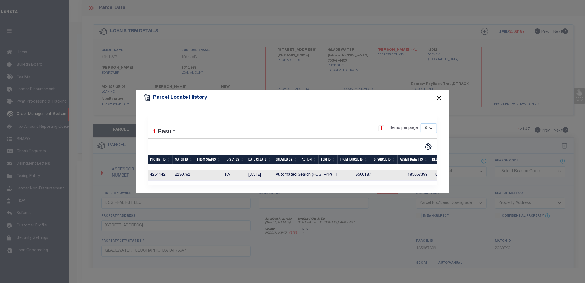
click at [438, 97] on button "Close" at bounding box center [439, 97] width 7 height 7
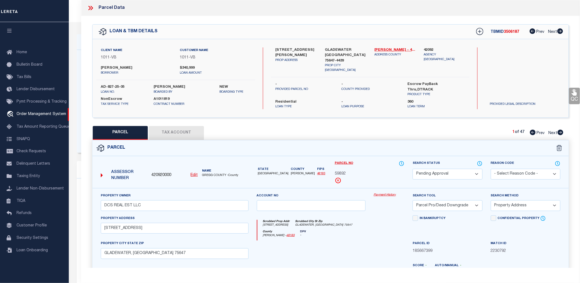
click at [91, 8] on icon at bounding box center [89, 8] width 2 height 4
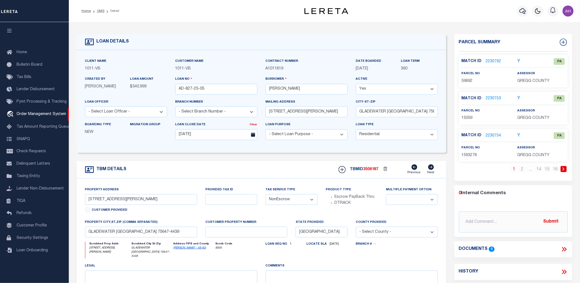
click at [565, 168] on icon at bounding box center [564, 168] width 2 height 3
click at [489, 60] on link "2230752" at bounding box center [493, 62] width 15 height 6
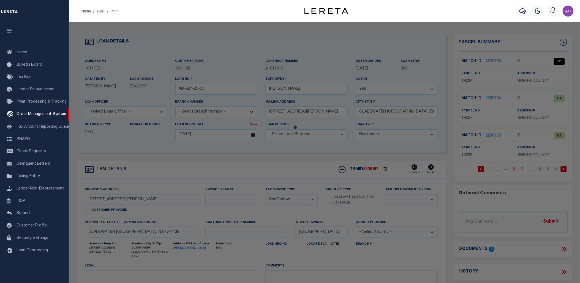
select select "AS"
select select
checkbox input "false"
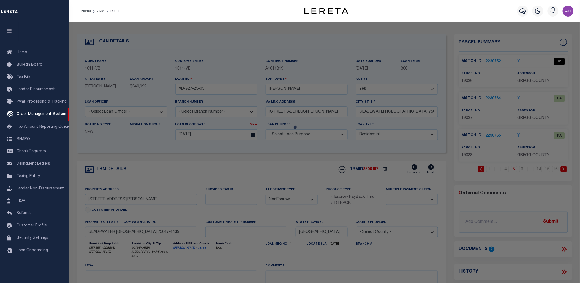
select select "IP"
select select "099"
select select "ATL"
select select "ADD"
type input "601 WOOD ST."
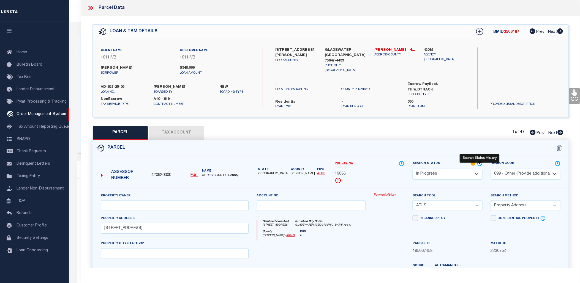
click at [479, 160] on icon at bounding box center [480, 163] width 6 height 6
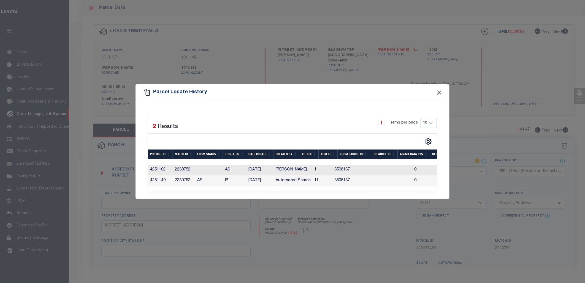
click at [438, 90] on button "Close" at bounding box center [439, 92] width 7 height 7
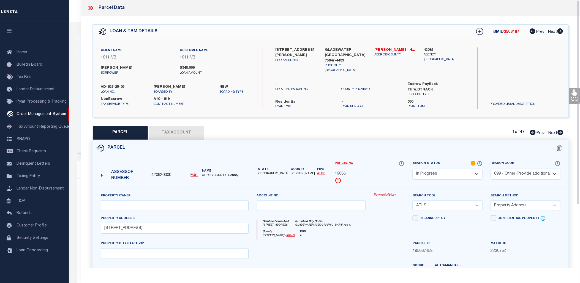
click at [90, 7] on icon at bounding box center [89, 8] width 2 height 4
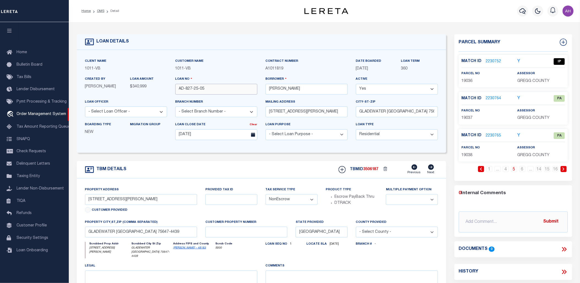
click at [213, 90] on input "AD-827-25-05" at bounding box center [216, 89] width 82 height 11
drag, startPoint x: 213, startPoint y: 89, endPoint x: 161, endPoint y: 86, distance: 52.2
click at [161, 86] on div "Client Name 1011 - VB Customer Name 1011 - VB" at bounding box center [262, 101] width 362 height 86
click at [28, 56] on link "Home" at bounding box center [34, 52] width 69 height 12
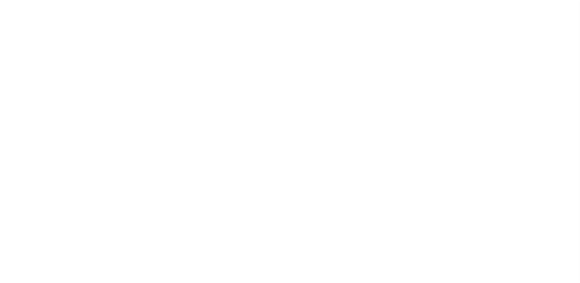
select select "10"
select select "NonEscrow"
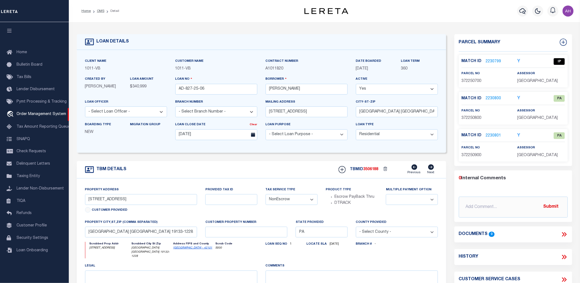
click at [497, 59] on link "2230799" at bounding box center [493, 62] width 15 height 6
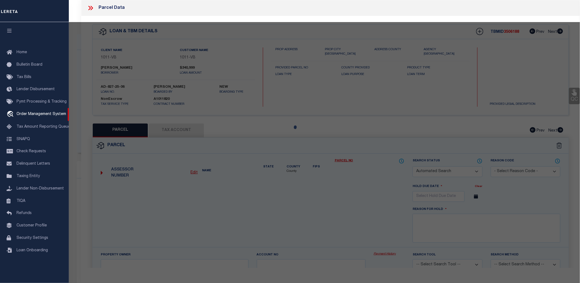
checkbox input "false"
select select "IP"
type input "BUILDERS OF BETTER NEIGHBORHOODS LL"
select select "ATL"
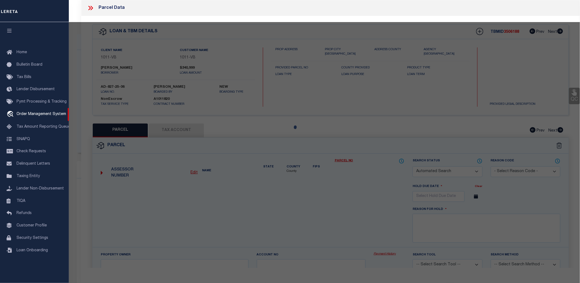
select select "ADD"
type input "[STREET_ADDRESS]"
checkbox input "false"
type input "[GEOGRAPHIC_DATA], [GEOGRAPHIC_DATA] 19133"
type textarea "178'N OF [GEOGRAPHIC_DATA]"
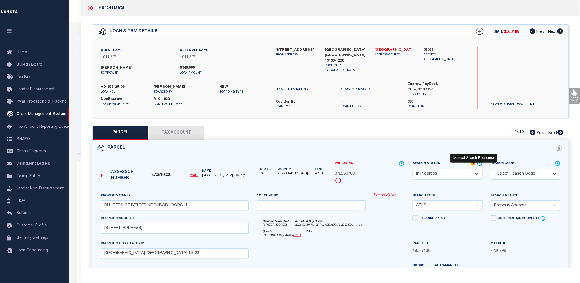
click at [475, 161] on icon at bounding box center [473, 163] width 5 height 5
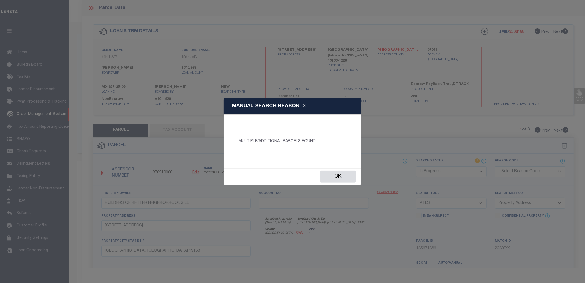
click at [345, 169] on div "Ok" at bounding box center [293, 176] width 138 height 16
click at [351, 176] on button "Ok" at bounding box center [338, 176] width 36 height 12
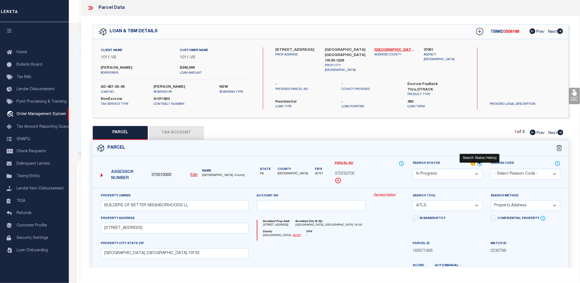
click at [481, 160] on icon at bounding box center [480, 163] width 6 height 6
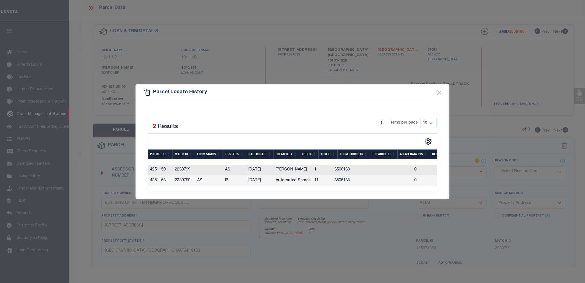
click at [434, 103] on div "Selected 2 Results 1 Items per page 10 25 50 100" at bounding box center [293, 150] width 314 height 98
click at [441, 90] on button "Close" at bounding box center [439, 92] width 7 height 7
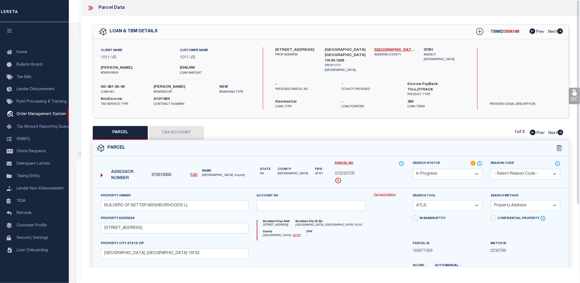
click at [93, 10] on icon at bounding box center [90, 7] width 7 height 7
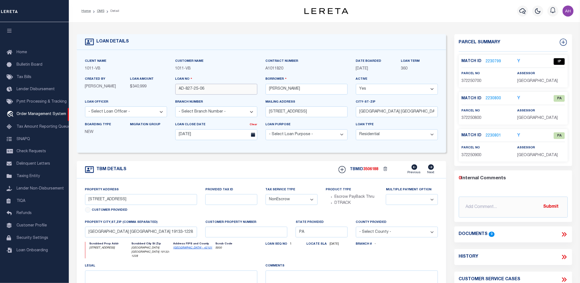
drag, startPoint x: 207, startPoint y: 89, endPoint x: 155, endPoint y: 84, distance: 52.9
click at [155, 84] on div "Client Name 1011 - VB Customer Name 1011 - VB" at bounding box center [262, 101] width 362 height 86
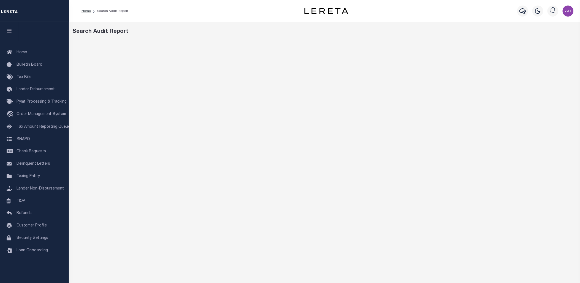
click at [301, 34] on div "Search Audit Report" at bounding box center [325, 32] width 504 height 8
click at [299, 39] on div "Search Audit Report" at bounding box center [324, 184] width 511 height 324
click at [265, 36] on div "Search Audit Report" at bounding box center [324, 184] width 511 height 324
